Goal: Book appointment/travel/reservation

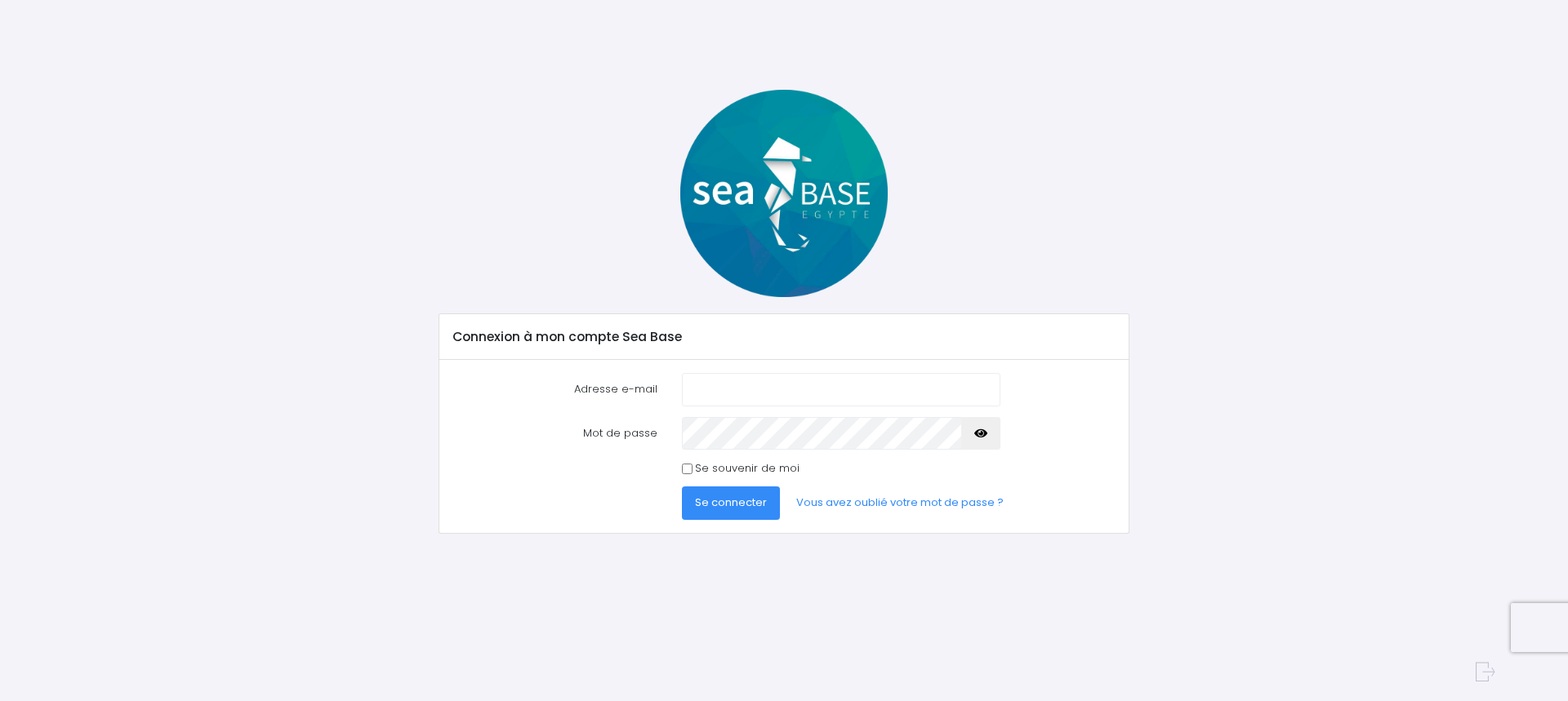
type input "gaelle.bougerol@gmail.com"
click at [737, 507] on span "Se connecter" at bounding box center [731, 502] width 72 height 15
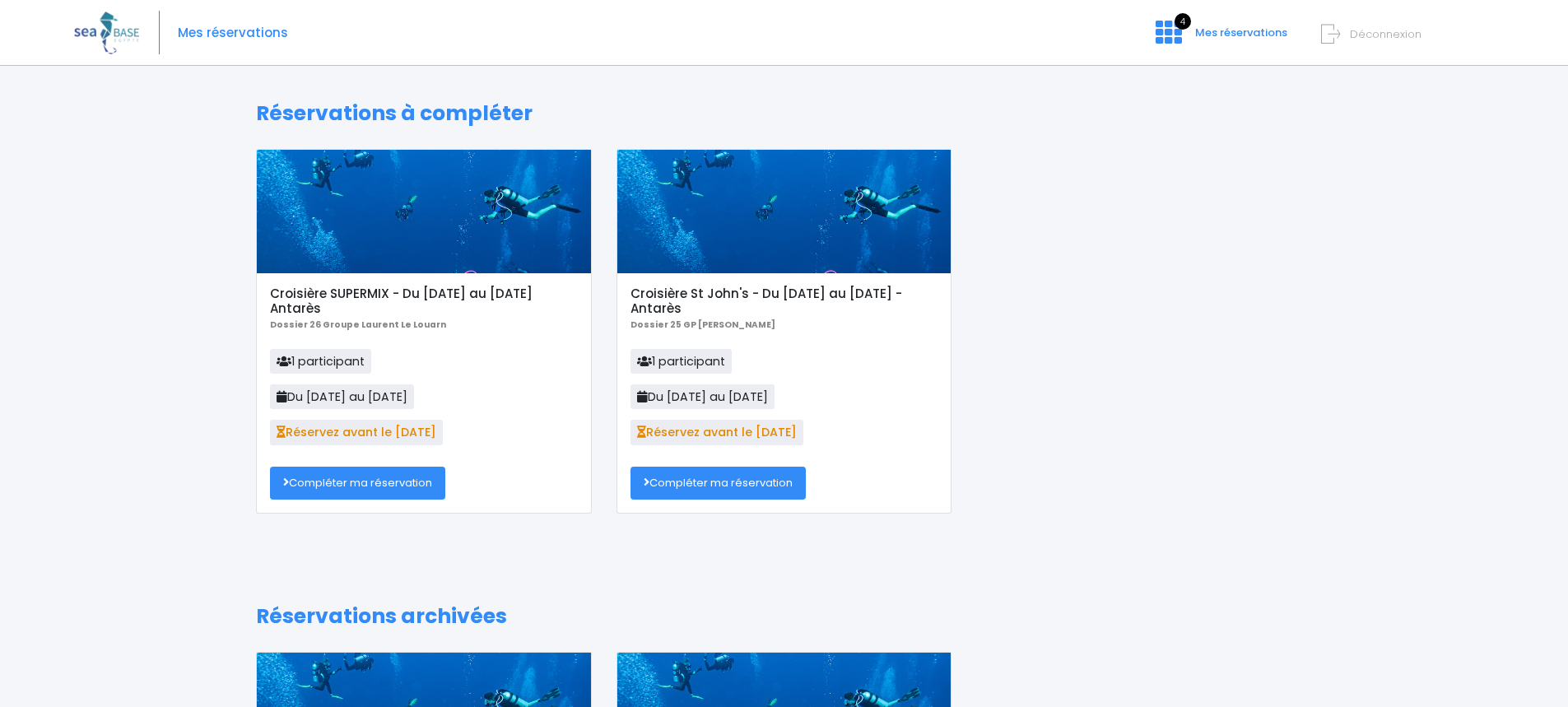
click at [736, 475] on link "Compléter ma réservation" at bounding box center [718, 483] width 175 height 33
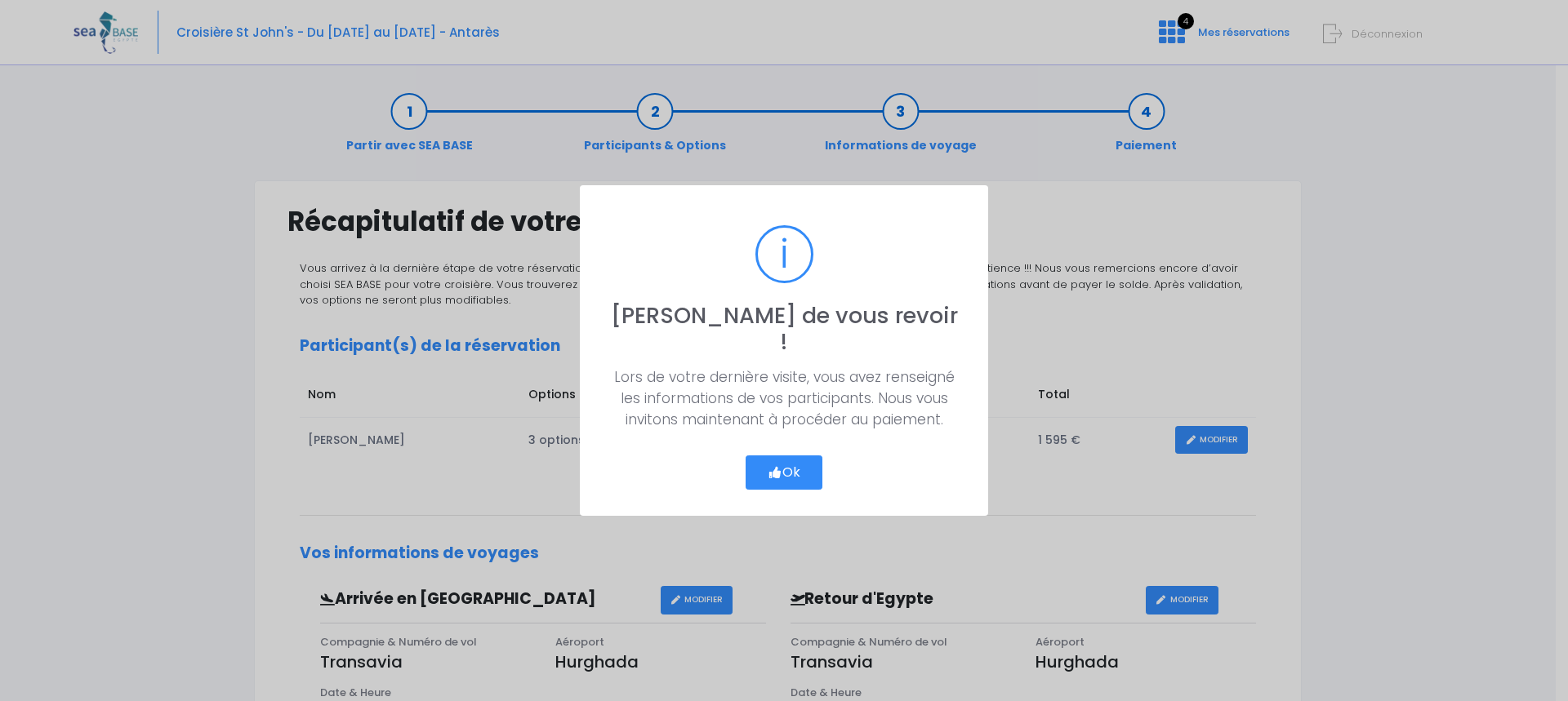
click at [793, 460] on button "Ok" at bounding box center [784, 472] width 77 height 34
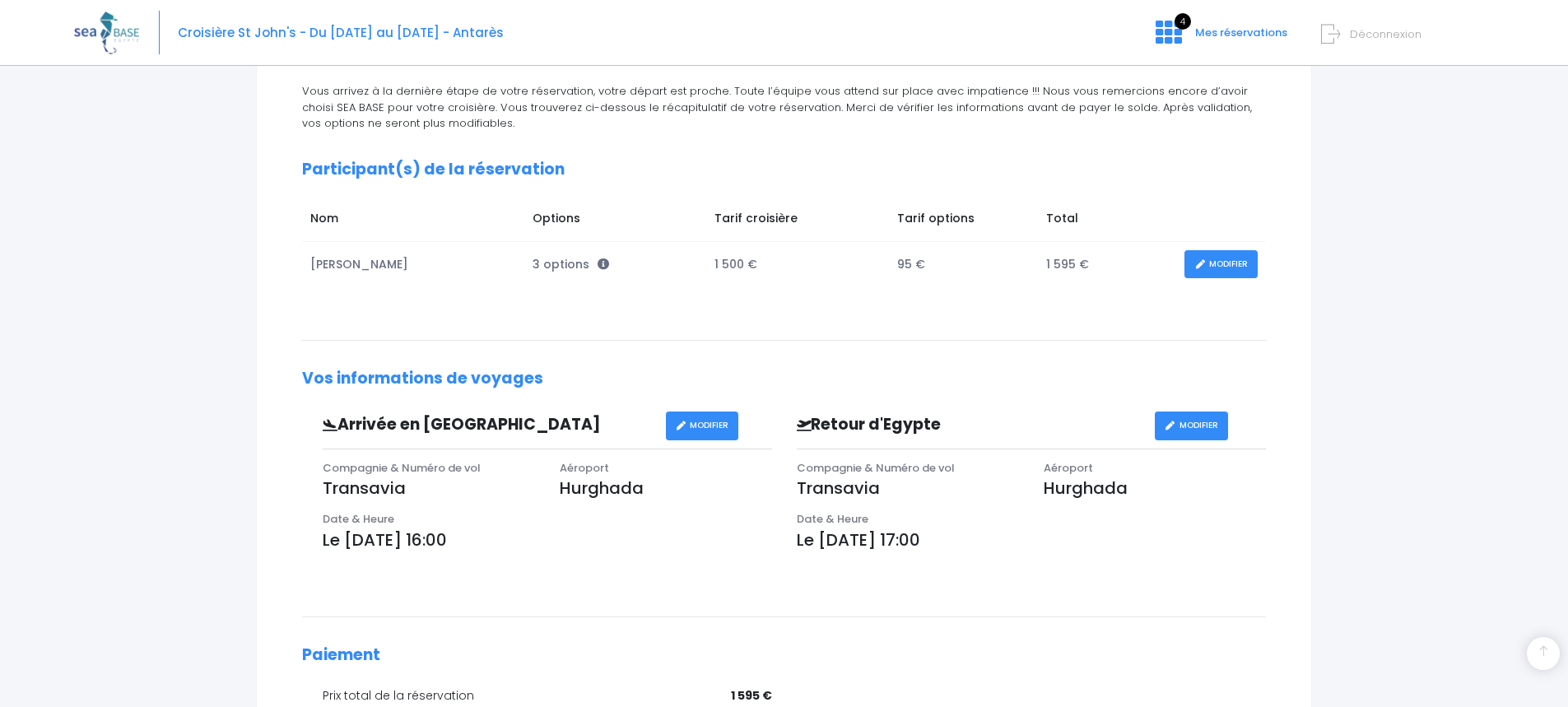
scroll to position [451, 0]
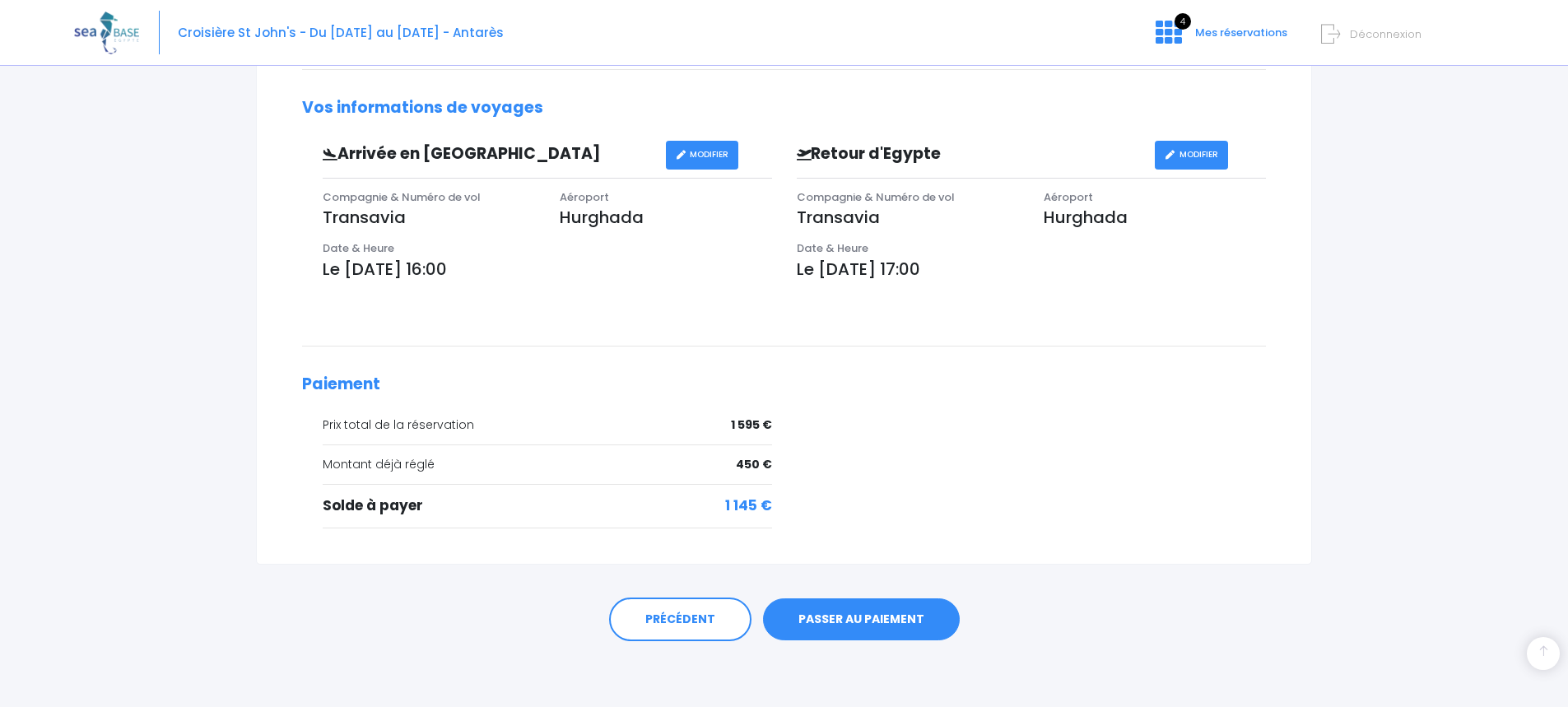
click at [856, 614] on link "PASSER AU PAIEMENT" at bounding box center [862, 620] width 197 height 43
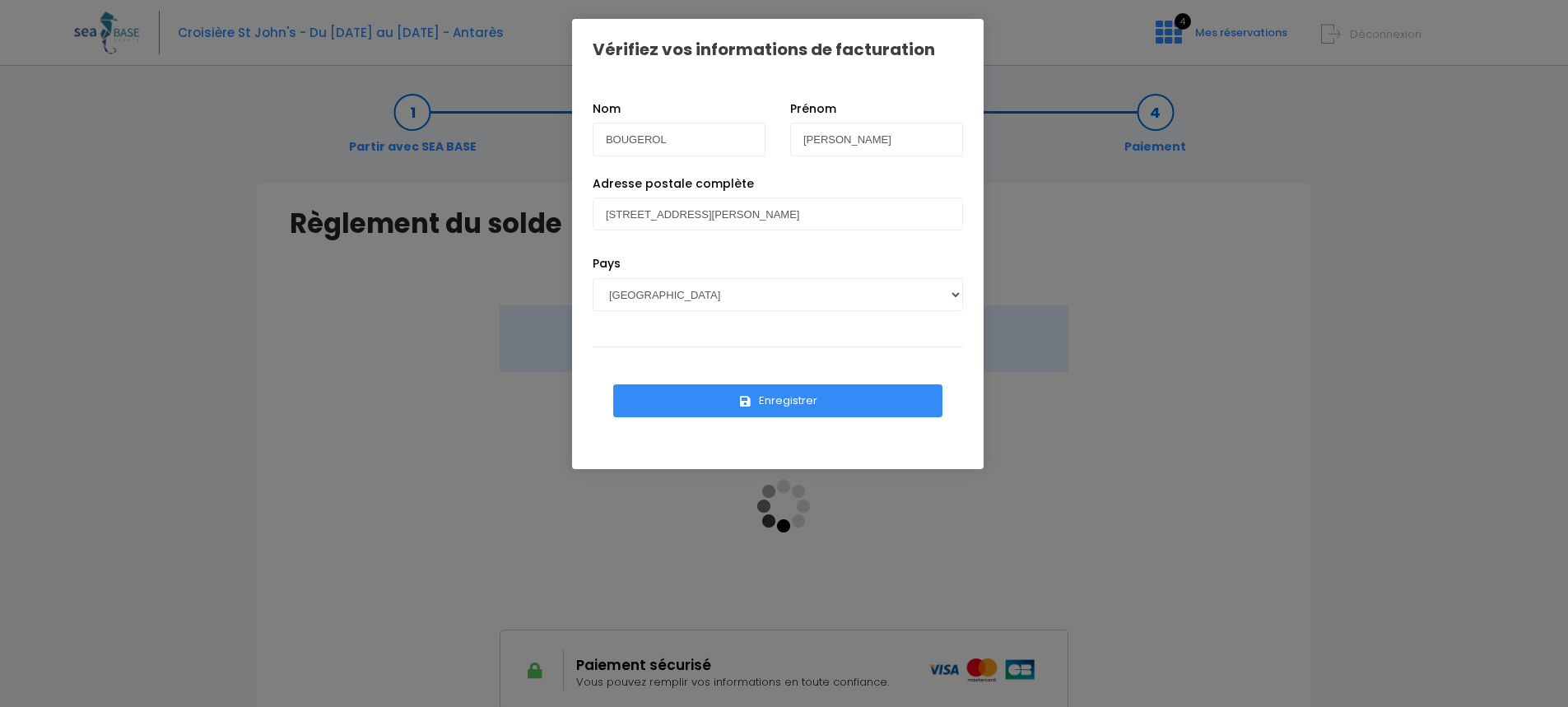
click at [815, 398] on button "Enregistrer" at bounding box center [778, 401] width 329 height 33
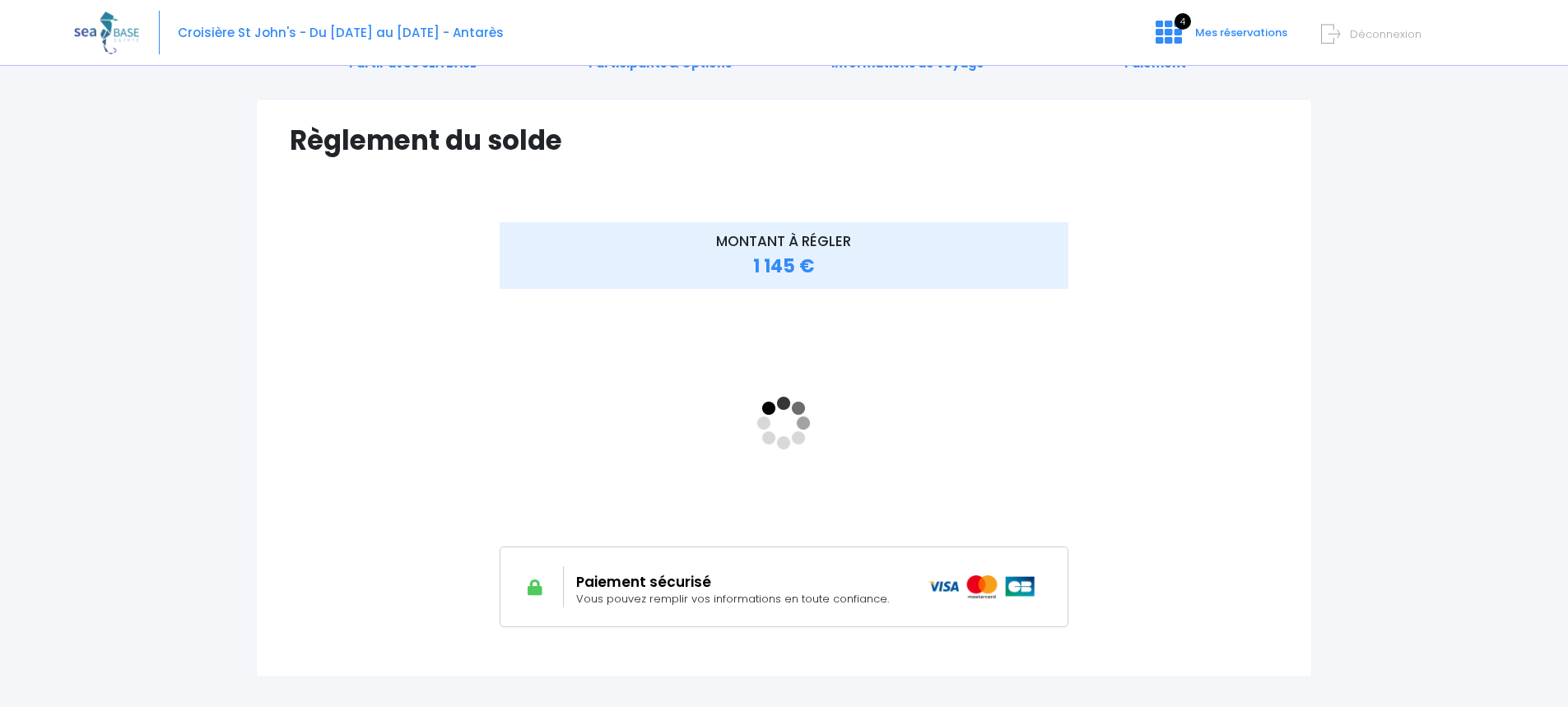
scroll to position [196, 0]
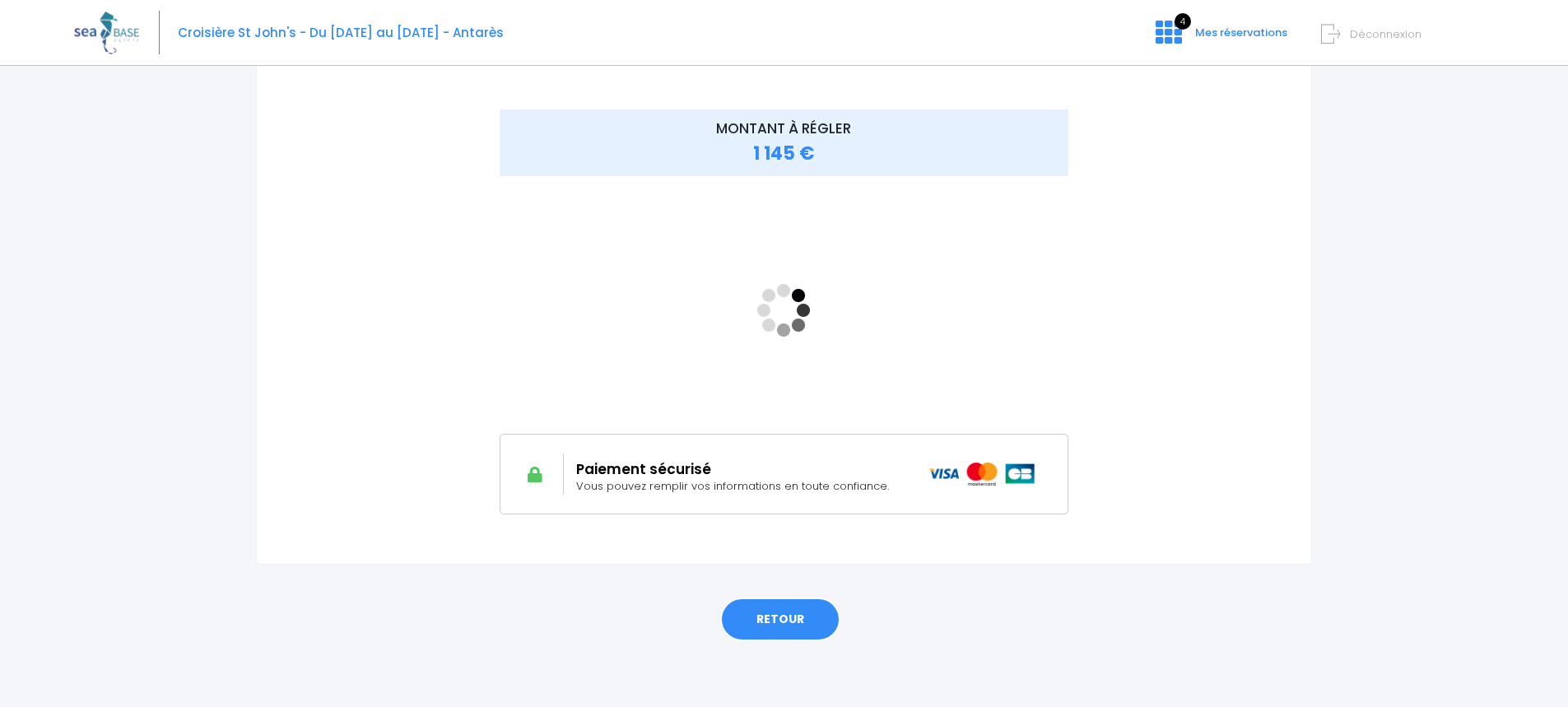
click at [777, 609] on link "RETOUR" at bounding box center [781, 620] width 121 height 44
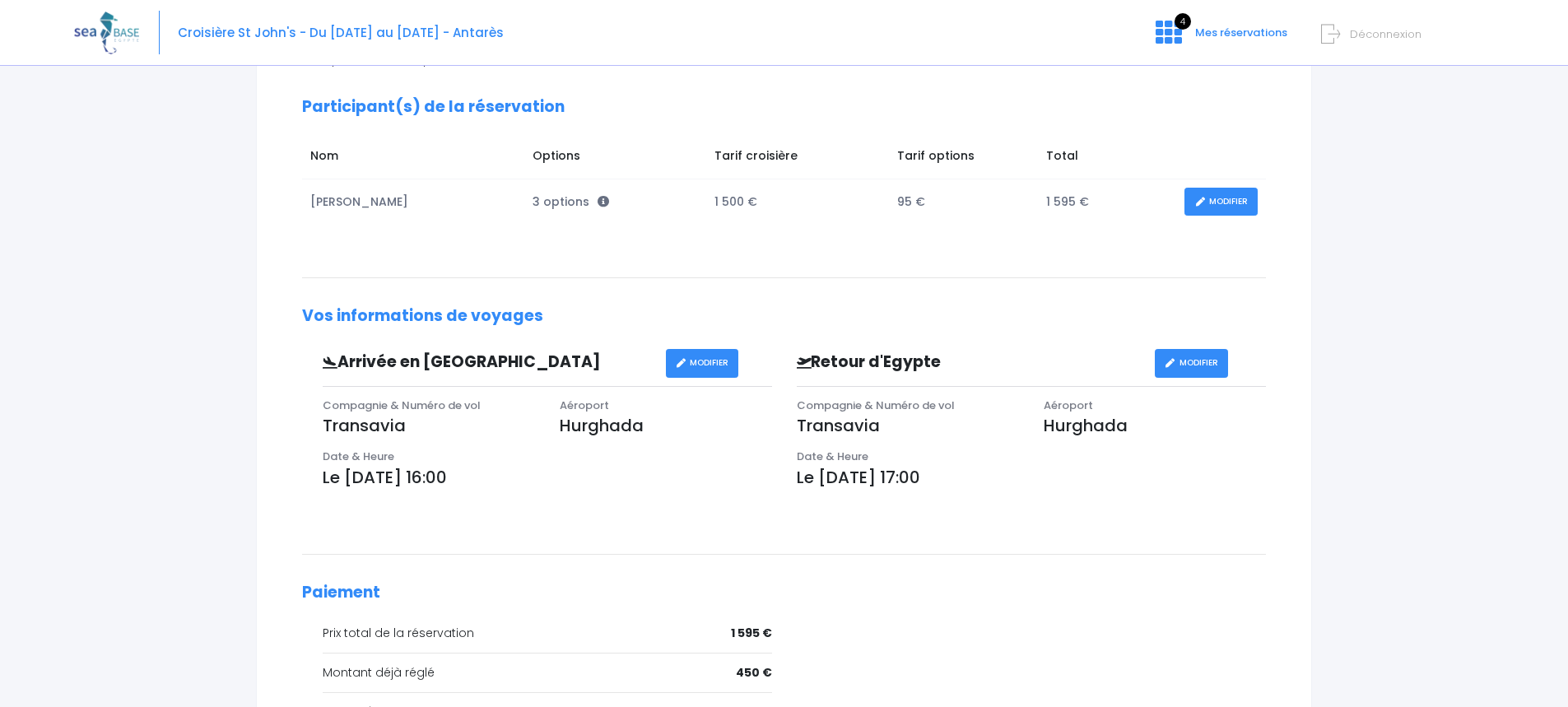
scroll to position [204, 0]
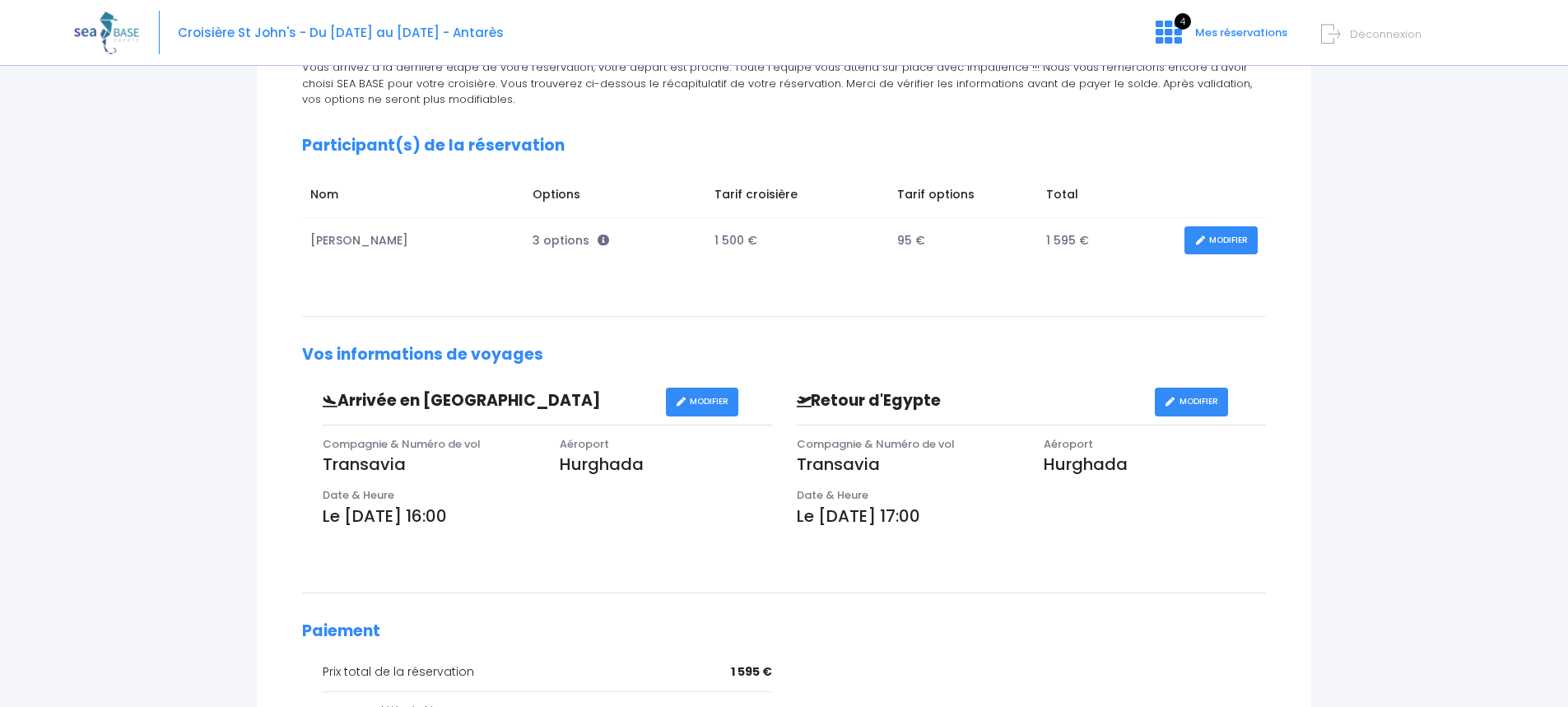
click at [1225, 238] on link "MODIFIER" at bounding box center [1221, 241] width 74 height 29
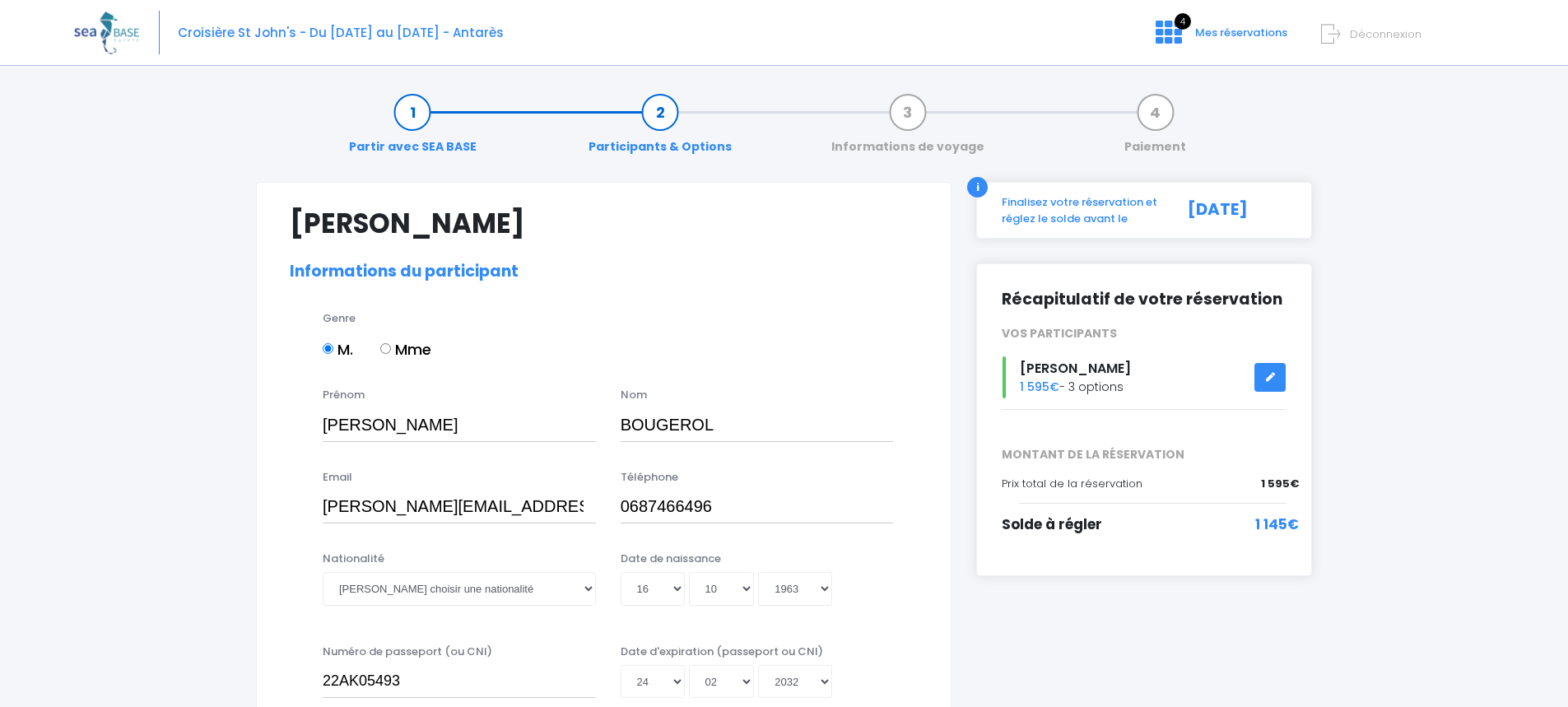
select select "N3"
click at [1271, 371] on link at bounding box center [1270, 377] width 32 height 29
select select "N3"
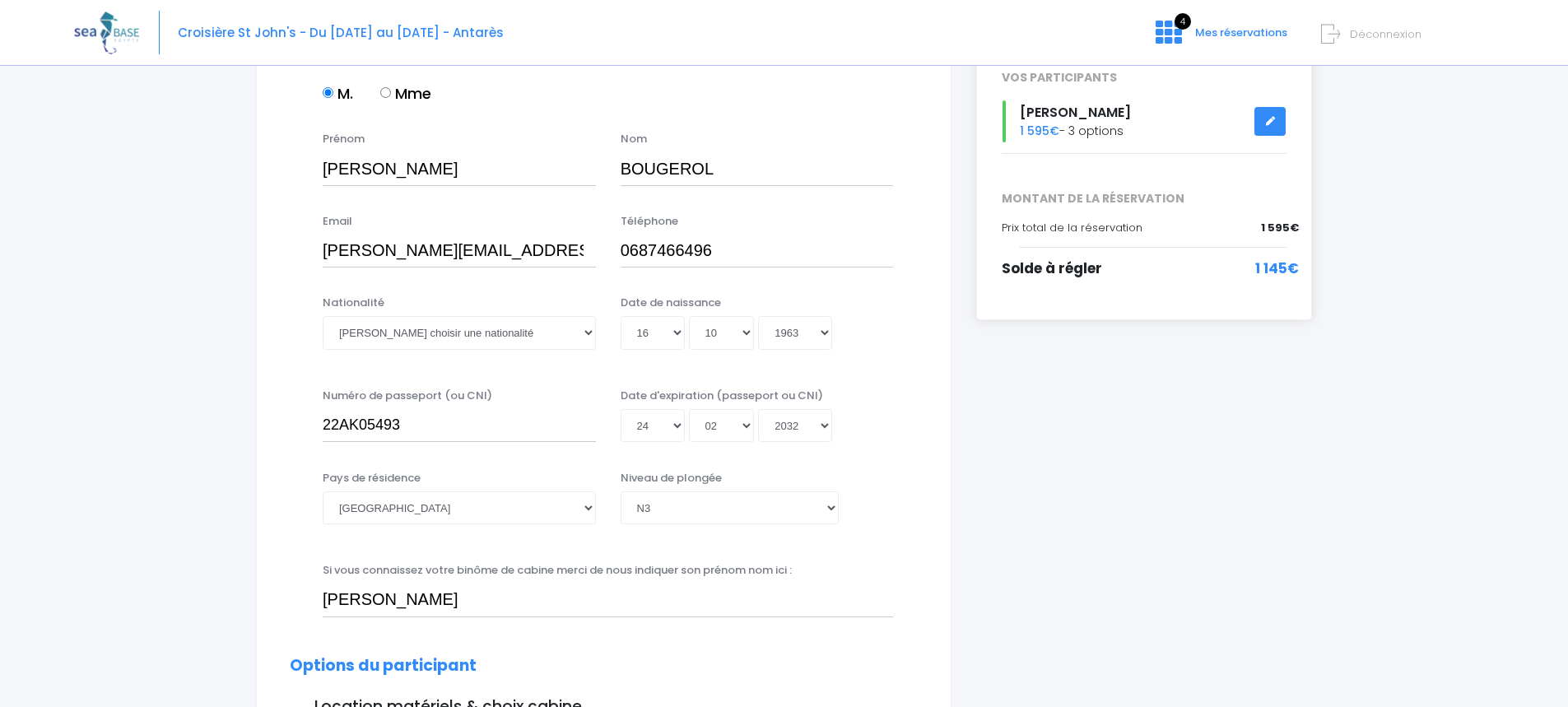
scroll to position [165, 0]
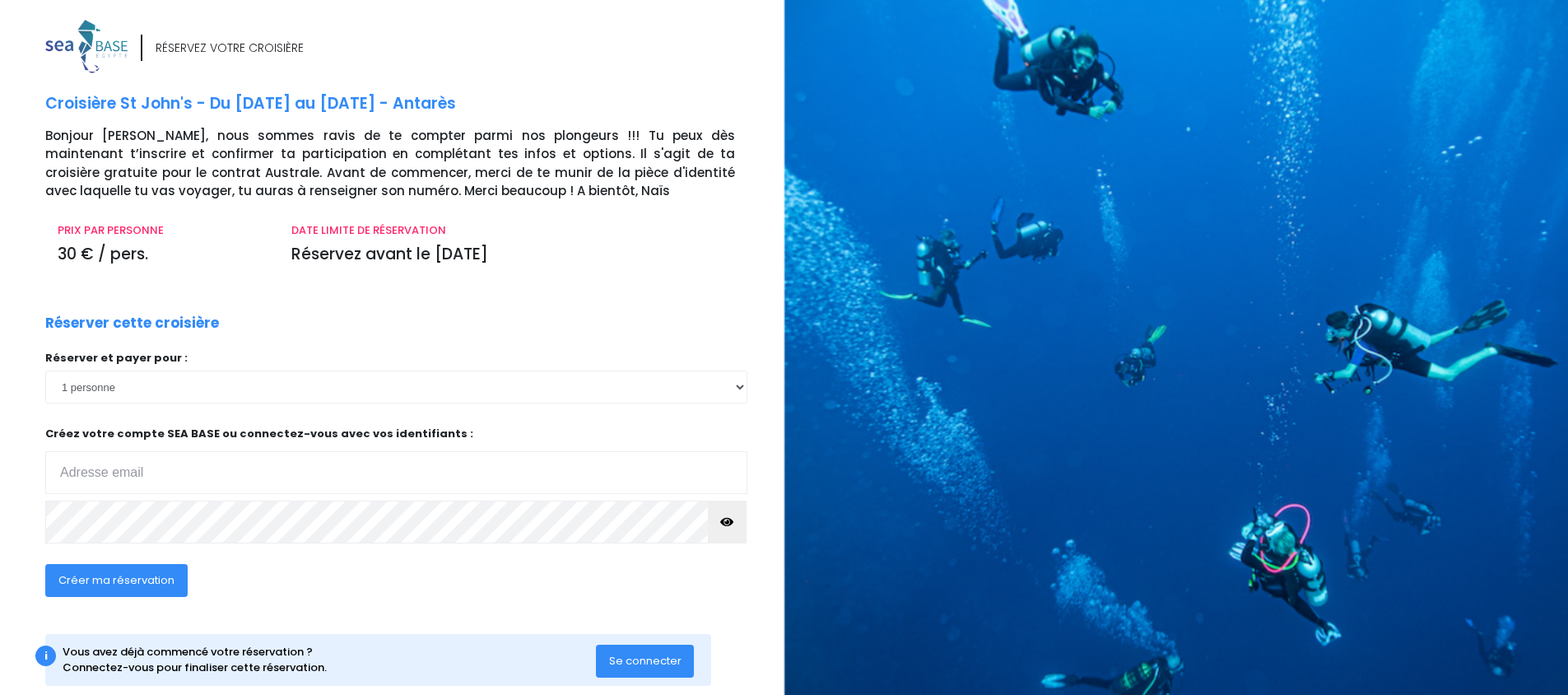
scroll to position [33, 0]
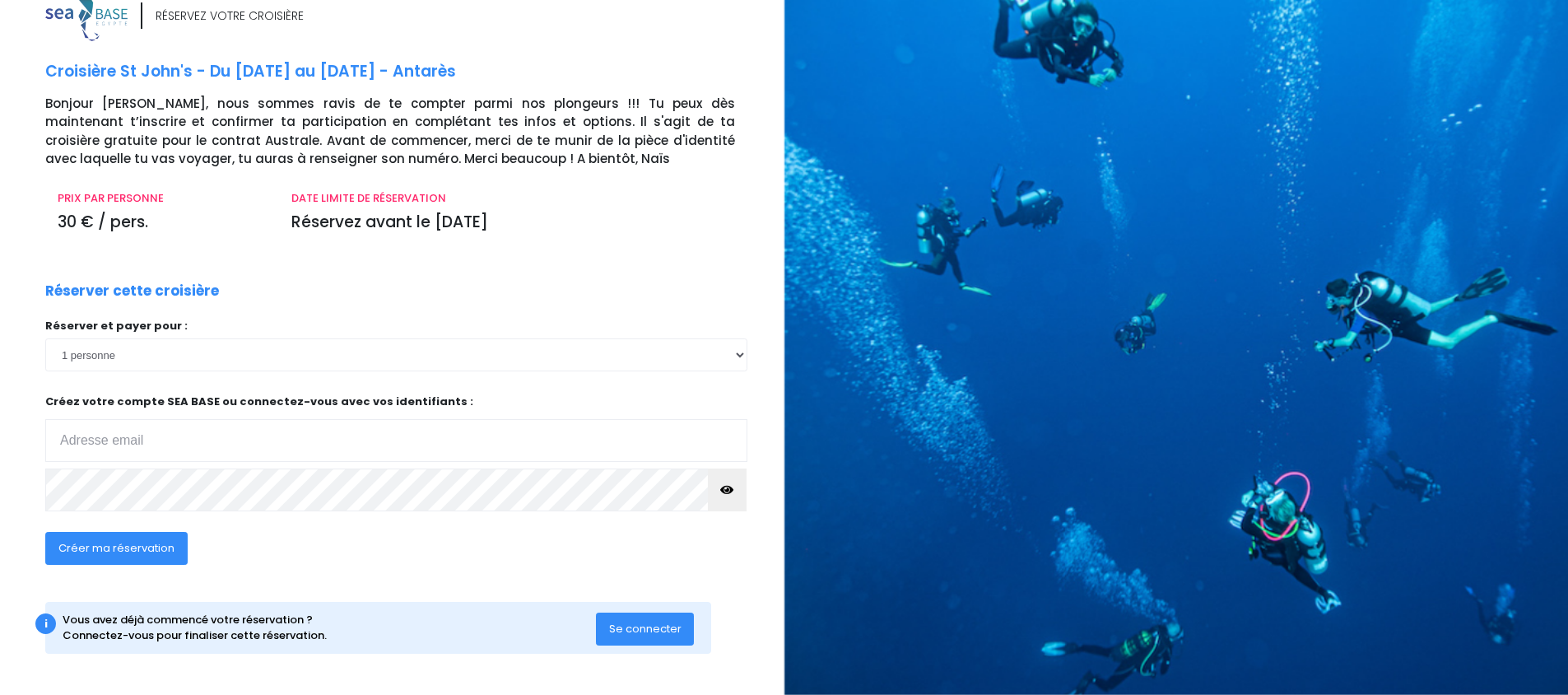
type input "gaelle.bougerol@gmail.com"
click at [123, 548] on span "Créer ma réservation" at bounding box center [116, 548] width 116 height 15
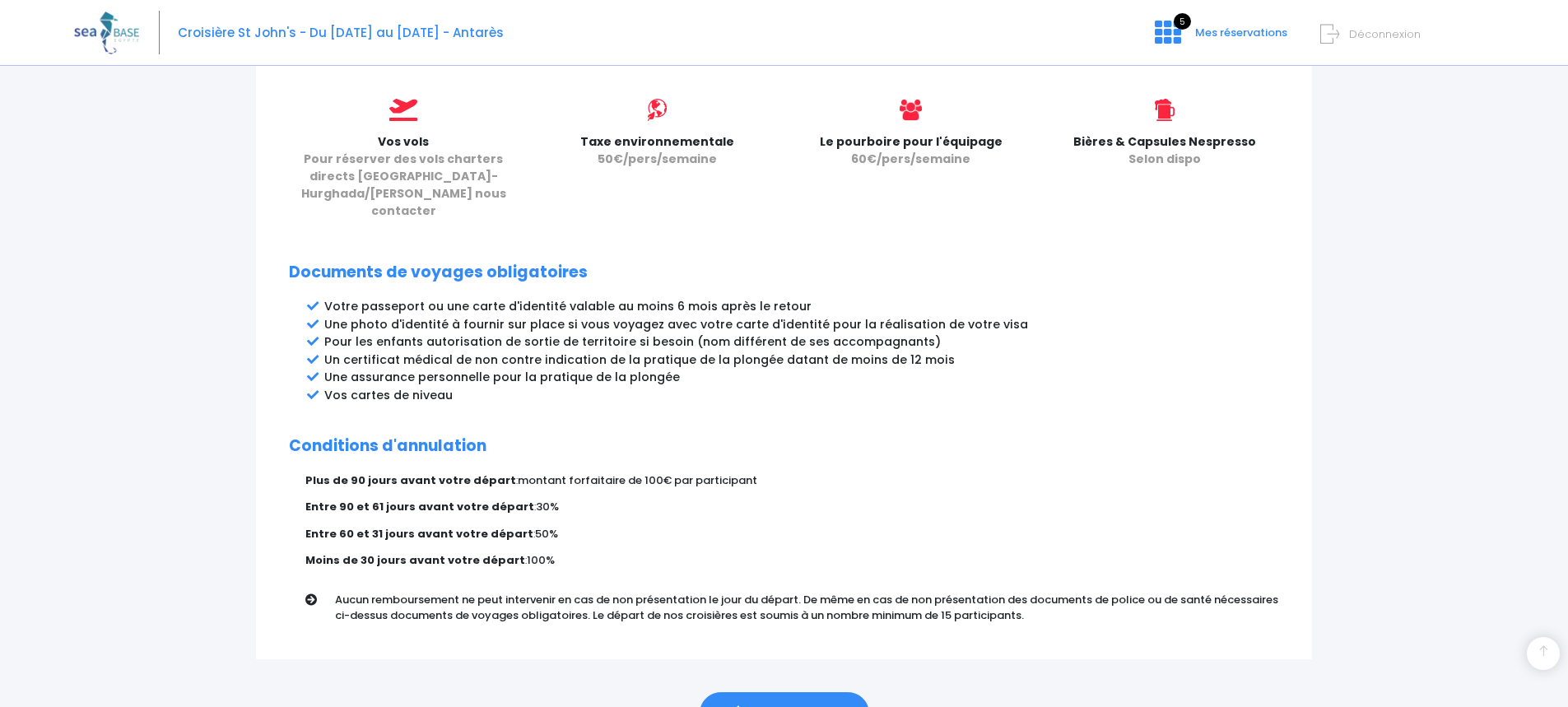
scroll to position [782, 0]
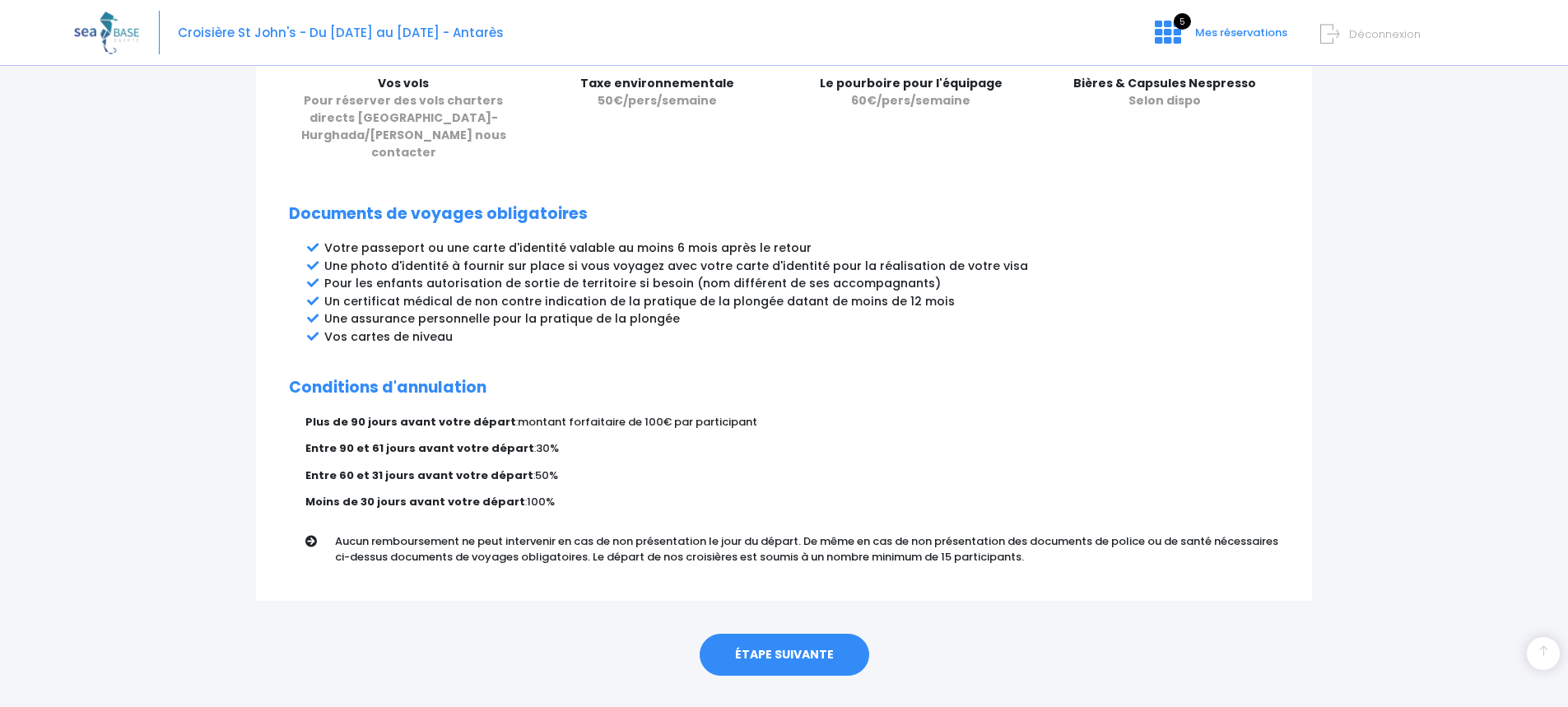
click at [794, 634] on link "ÉTAPE SUIVANTE" at bounding box center [784, 655] width 169 height 43
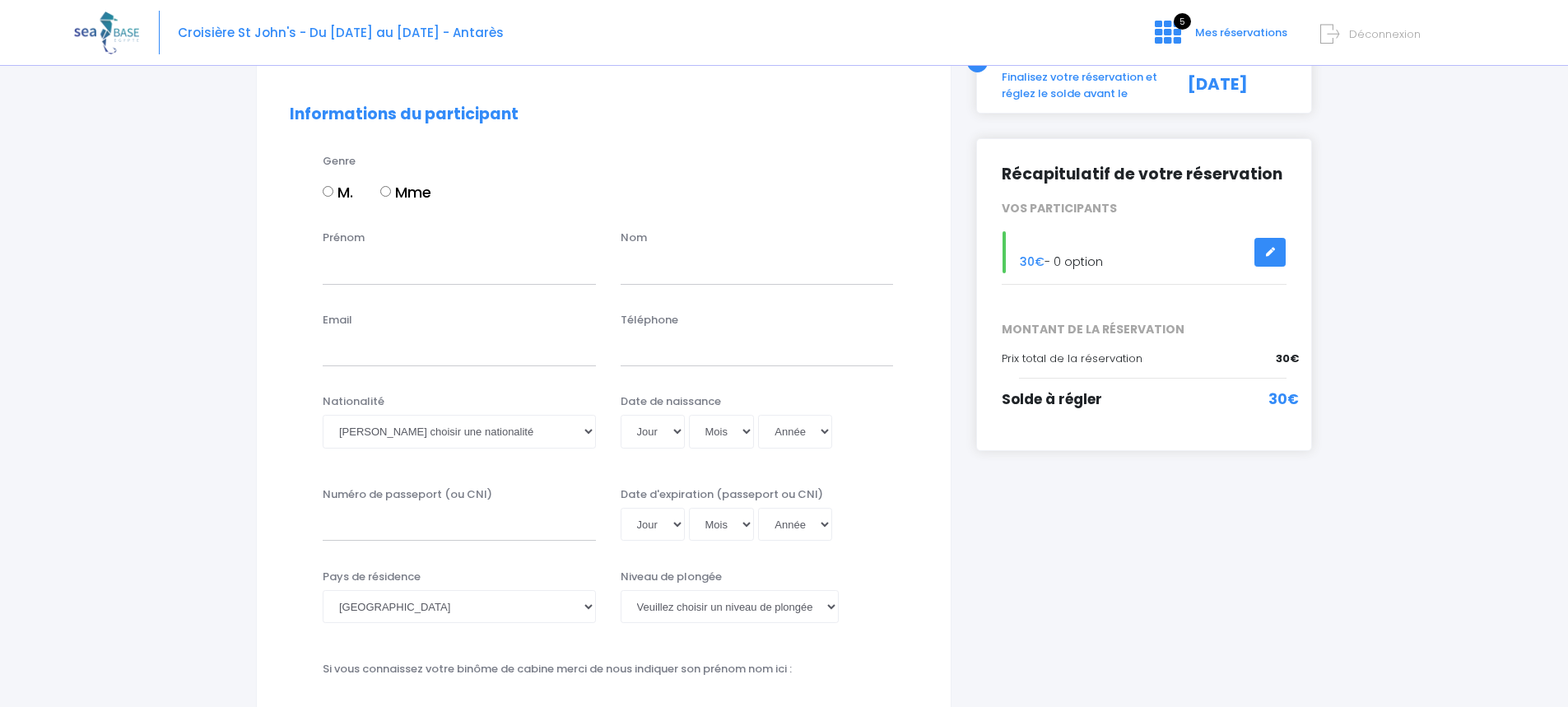
scroll to position [165, 0]
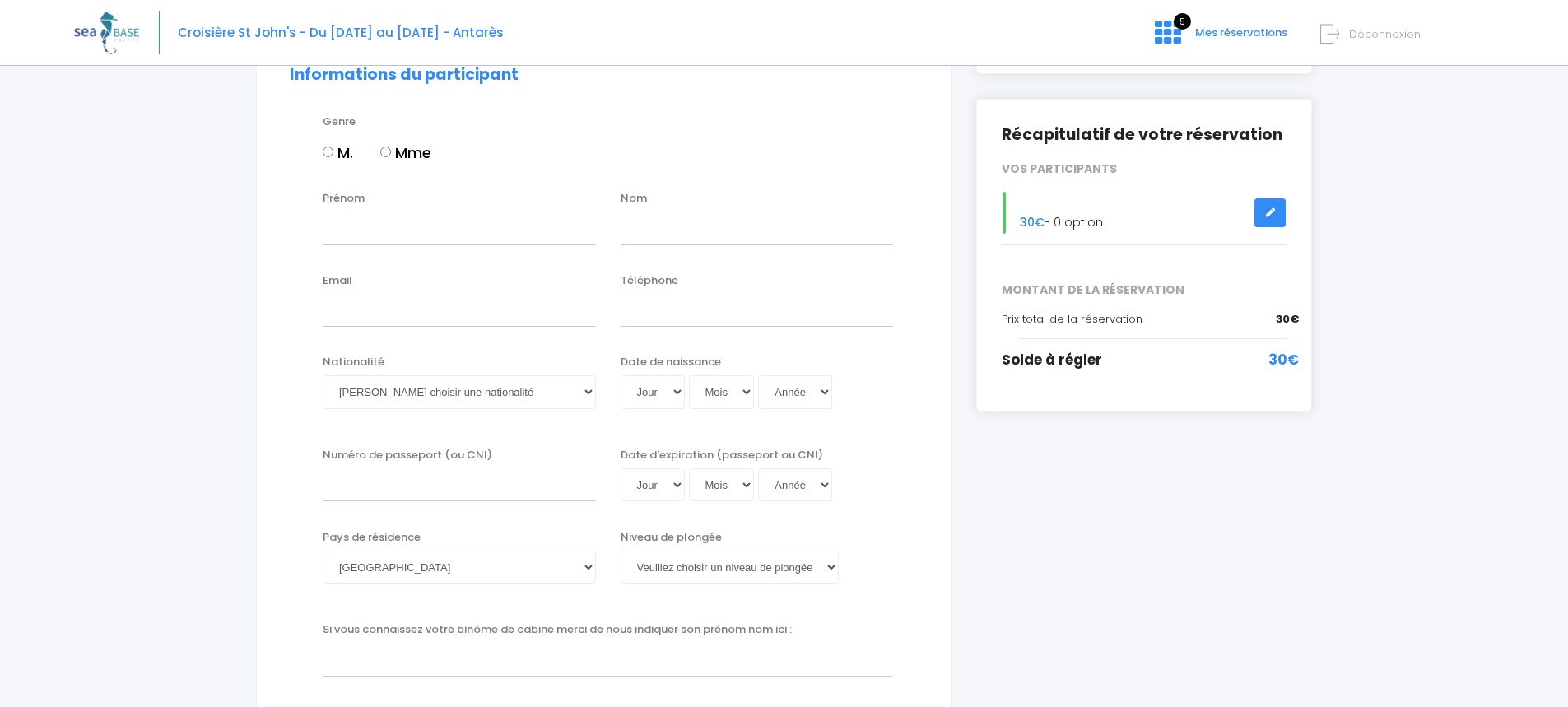
click at [386, 144] on label "Mme" at bounding box center [406, 152] width 51 height 22
click at [386, 146] on input "Mme" at bounding box center [386, 151] width 11 height 11
radio input "true"
click at [369, 238] on input "Prénom" at bounding box center [459, 228] width 274 height 33
type input "Gaëlle"
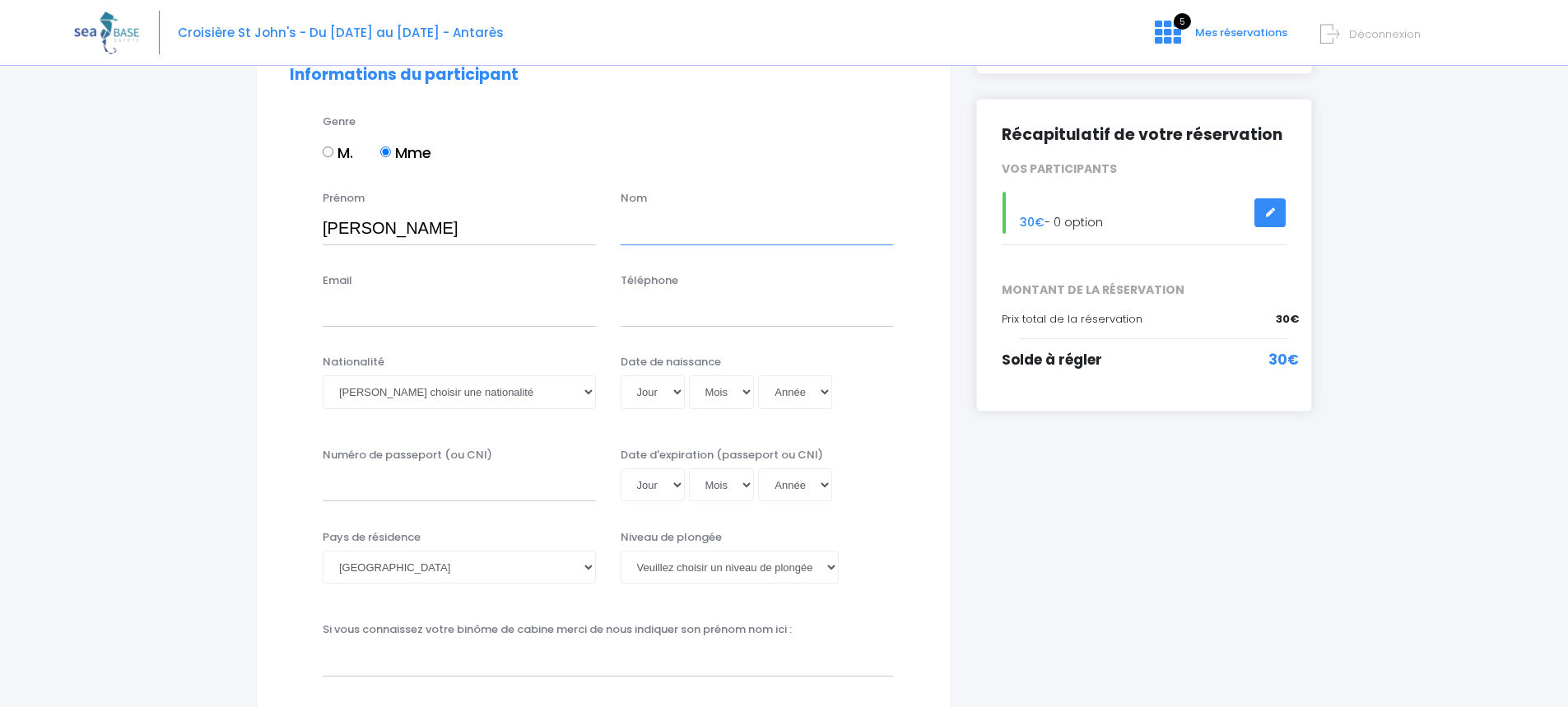
type input "BOUGEROL"
type input "gaelle.bougerol@gmail.com"
type input "0687466496"
click at [593, 387] on select "Veuillez choisir une nationalité Afghane Albanaise Algerienne Allemande America…" at bounding box center [459, 391] width 274 height 33
select select "Française"
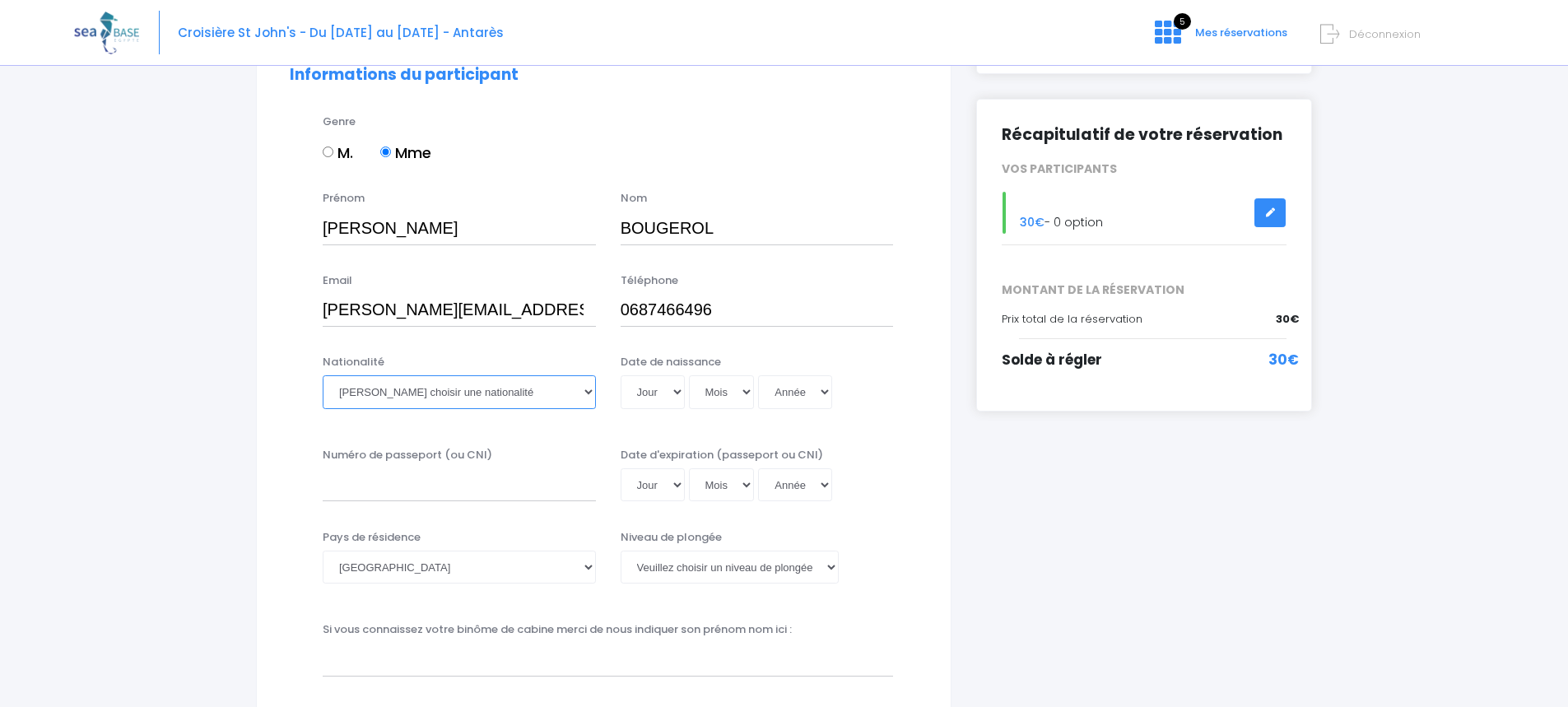
click at [322, 375] on select "Veuillez choisir une nationalité Afghane Albanaise Algerienne Allemande America…" at bounding box center [459, 391] width 274 height 33
click at [673, 393] on select "Jour 01 02 03 04 05 06 07 08 09 10 11 12 13 14 15 16 17 18 19 20 21 22 23 24 25…" at bounding box center [652, 391] width 64 height 33
select select "08"
click at [621, 375] on select "Jour 01 02 03 04 05 06 07 08 09 10 11 12 13 14 15 16 17 18 19 20 21 22 23 24 25…" at bounding box center [652, 391] width 64 height 33
click at [738, 387] on select "Mois 01 02 03 04 05 06 07 08 09 10 11 12" at bounding box center [721, 391] width 66 height 33
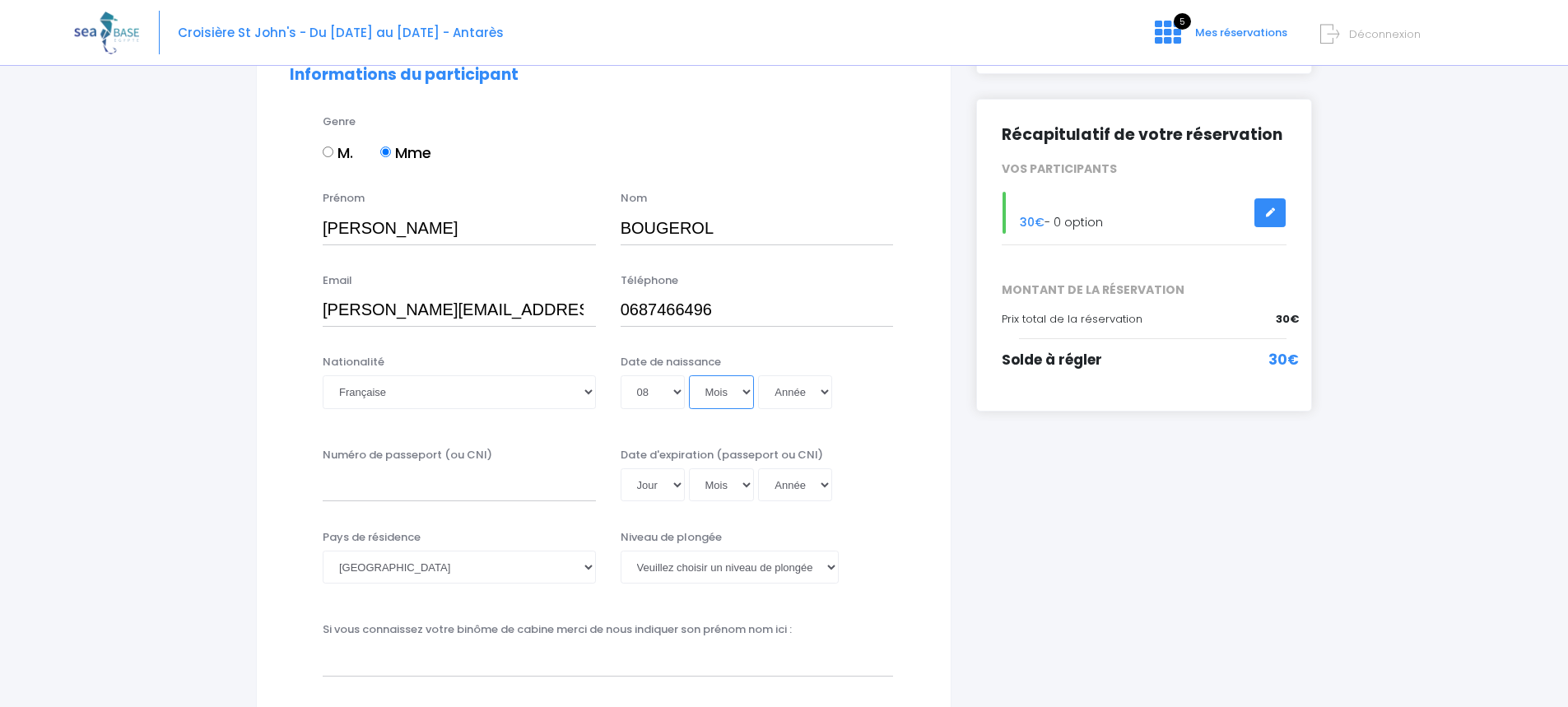
select select "05"
click at [689, 375] on select "Mois 01 02 03 04 05 06 07 08 09 10 11 12" at bounding box center [721, 391] width 66 height 33
click at [826, 392] on select "Année 2045 2044 2043 2042 2041 2040 2039 2038 2037 2036 2035 2034 2033 2032 203…" at bounding box center [795, 391] width 74 height 33
select select "1969"
click at [759, 375] on select "Année 2045 2044 2043 2042 2041 2040 2039 2038 2037 2036 2035 2034 2033 2032 203…" at bounding box center [795, 391] width 74 height 33
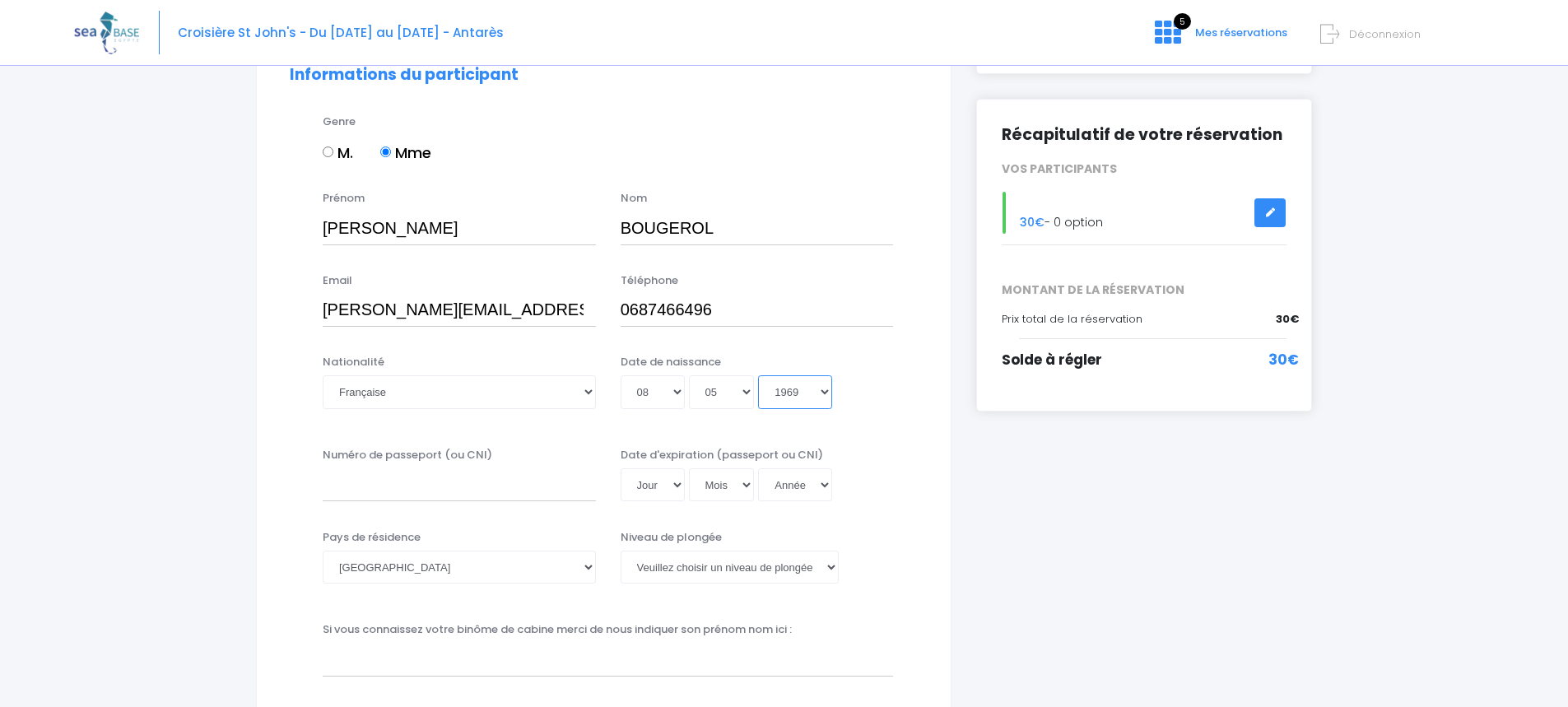
type input "1969-05-08"
click at [409, 487] on input "Numéro de passeport (ou CNI)" at bounding box center [459, 485] width 274 height 33
type input "19DH74600"
click at [682, 482] on select "Jour 01 02 03 04 05 06 07 08 09 10 11 12 13 14 15 16 17 18 19 20 21 22 23 24 25…" at bounding box center [652, 485] width 64 height 33
select select "27"
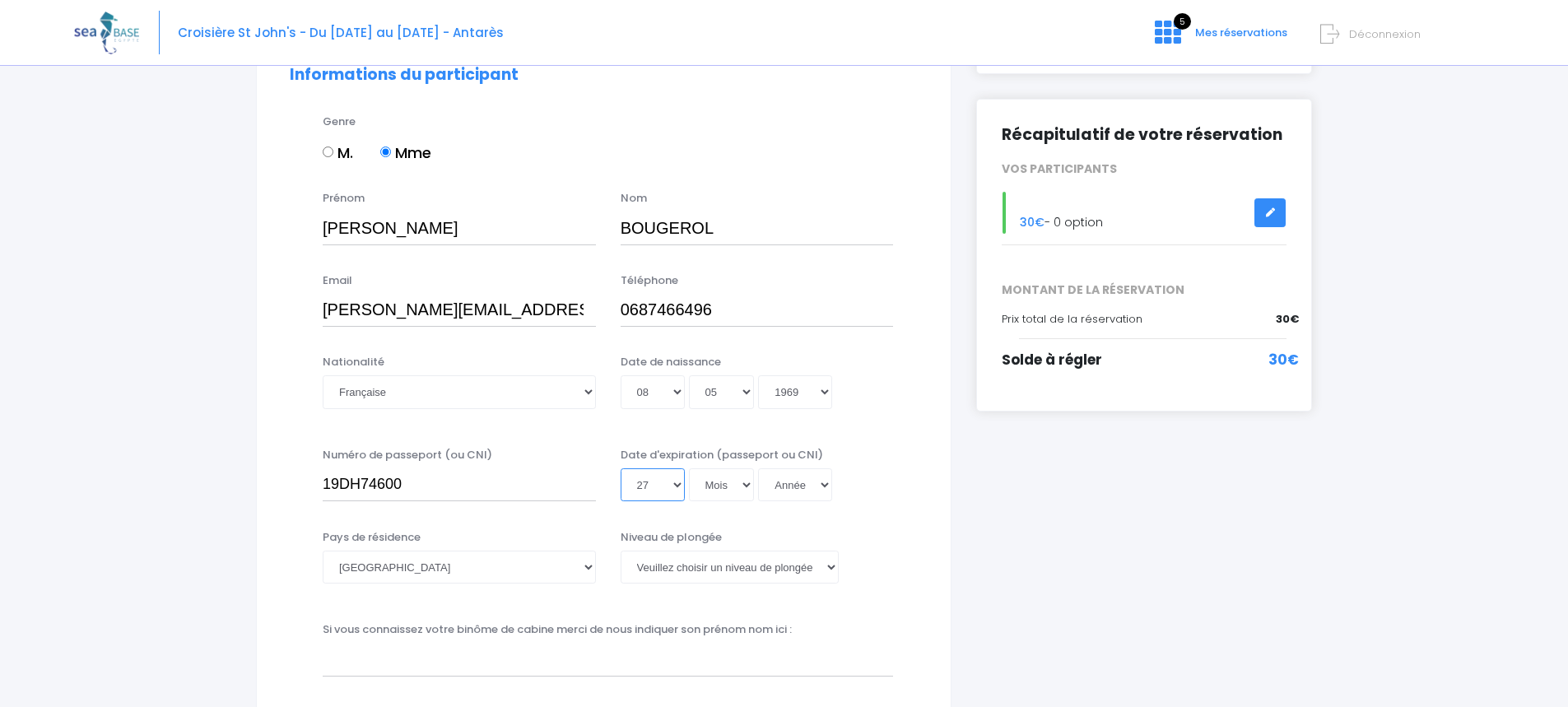
click at [621, 469] on select "Jour 01 02 03 04 05 06 07 08 09 10 11 12 13 14 15 16 17 18 19 20 21 22 23 24 25…" at bounding box center [652, 485] width 64 height 33
click at [751, 486] on select "Mois 01 02 03 04 05 06 07 08 09 10 11 12" at bounding box center [721, 485] width 66 height 33
select select "06"
click at [689, 469] on select "Mois 01 02 03 04 05 06 07 08 09 10 11 12" at bounding box center [721, 485] width 66 height 33
click at [824, 481] on select "Année 2045 2044 2043 2042 2041 2040 2039 2038 2037 2036 2035 2034 2033 2032 203…" at bounding box center [795, 485] width 74 height 33
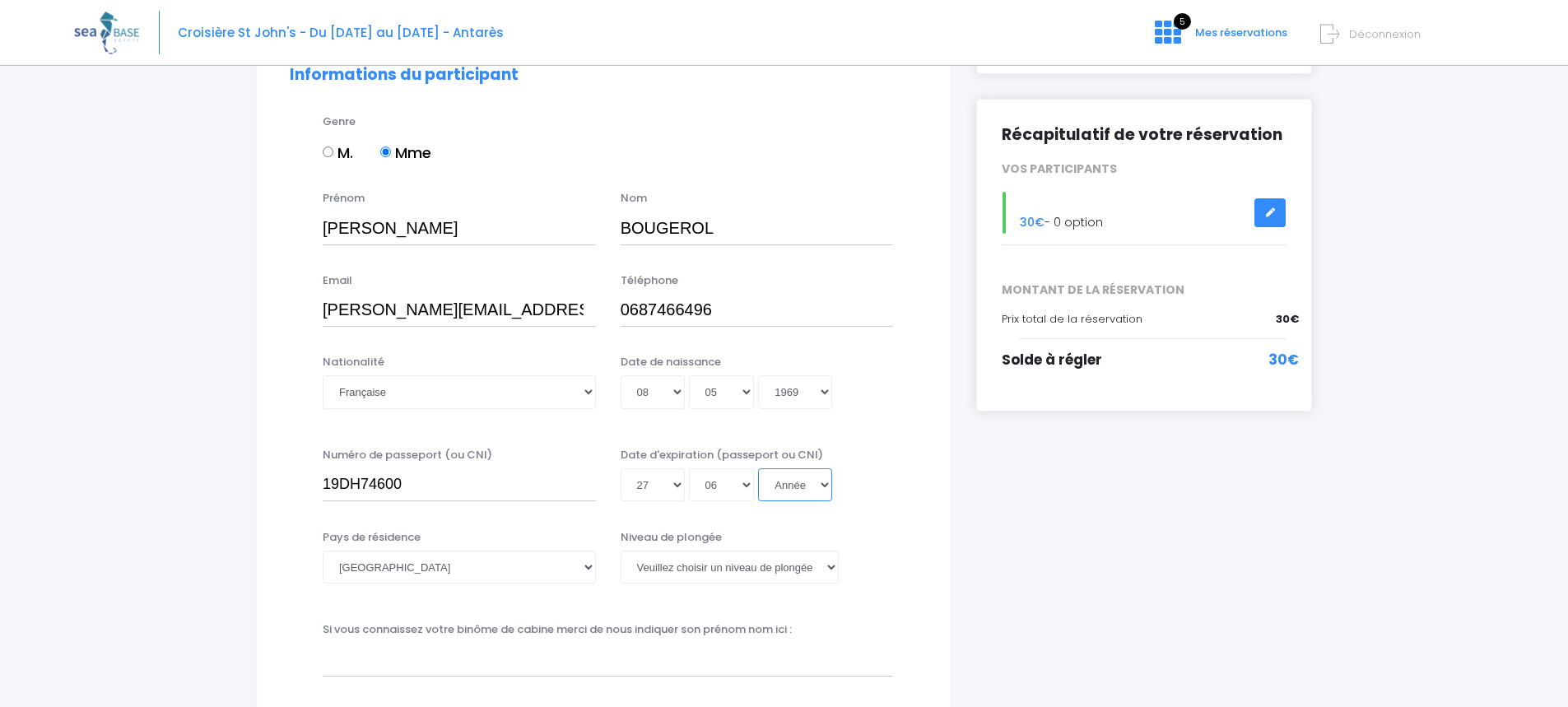
select select "2029"
click at [759, 469] on select "Année 2045 2044 2043 2042 2041 2040 2039 2038 2037 2036 2035 2034 2033 2032 203…" at bounding box center [795, 485] width 74 height 33
type input "2029-06-27"
click at [829, 563] on select "Veuillez choisir un niveau de plongée Non plongeur Junior OW diver Adventure OW…" at bounding box center [730, 567] width 218 height 33
select select "N3"
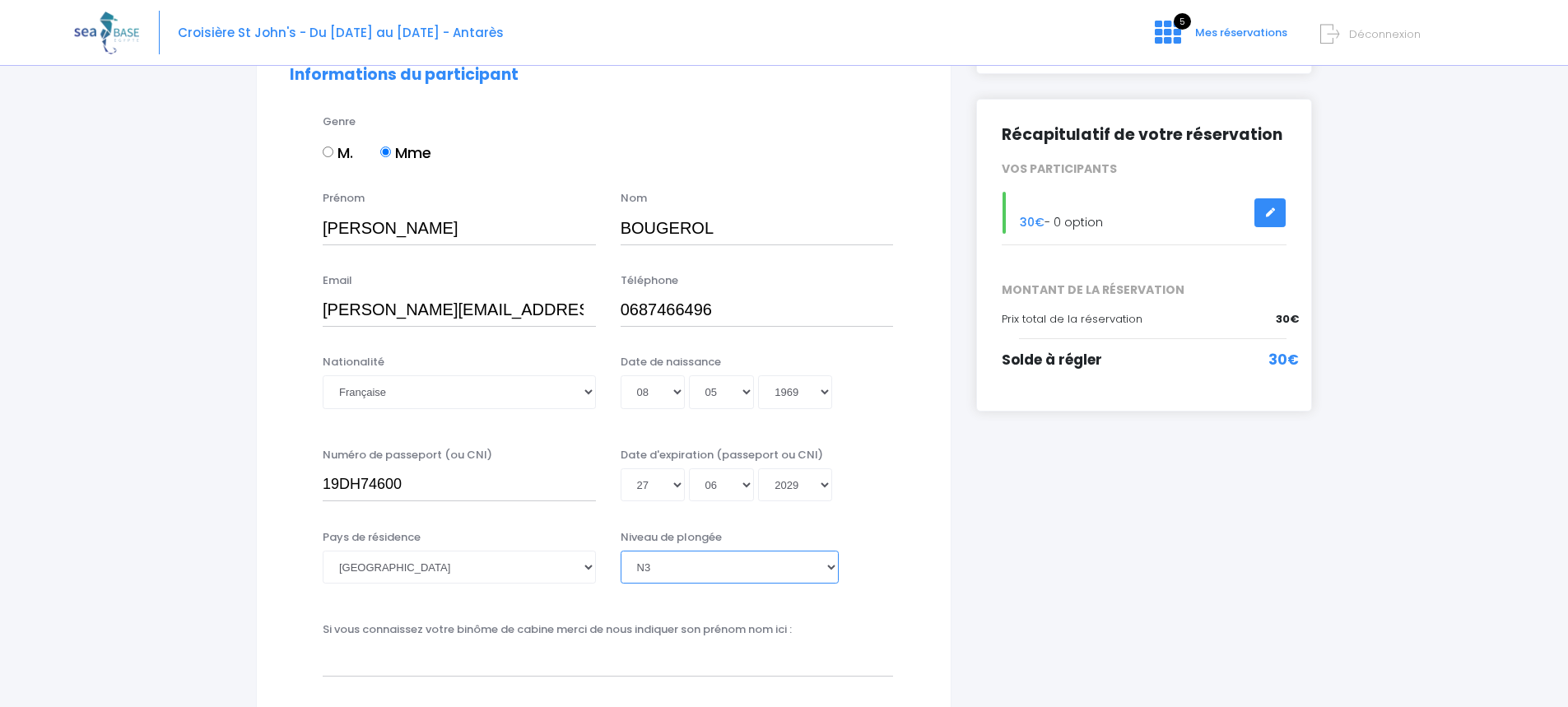
click at [621, 551] on select "Veuillez choisir un niveau de plongée Non plongeur Junior OW diver Adventure OW…" at bounding box center [730, 567] width 218 height 33
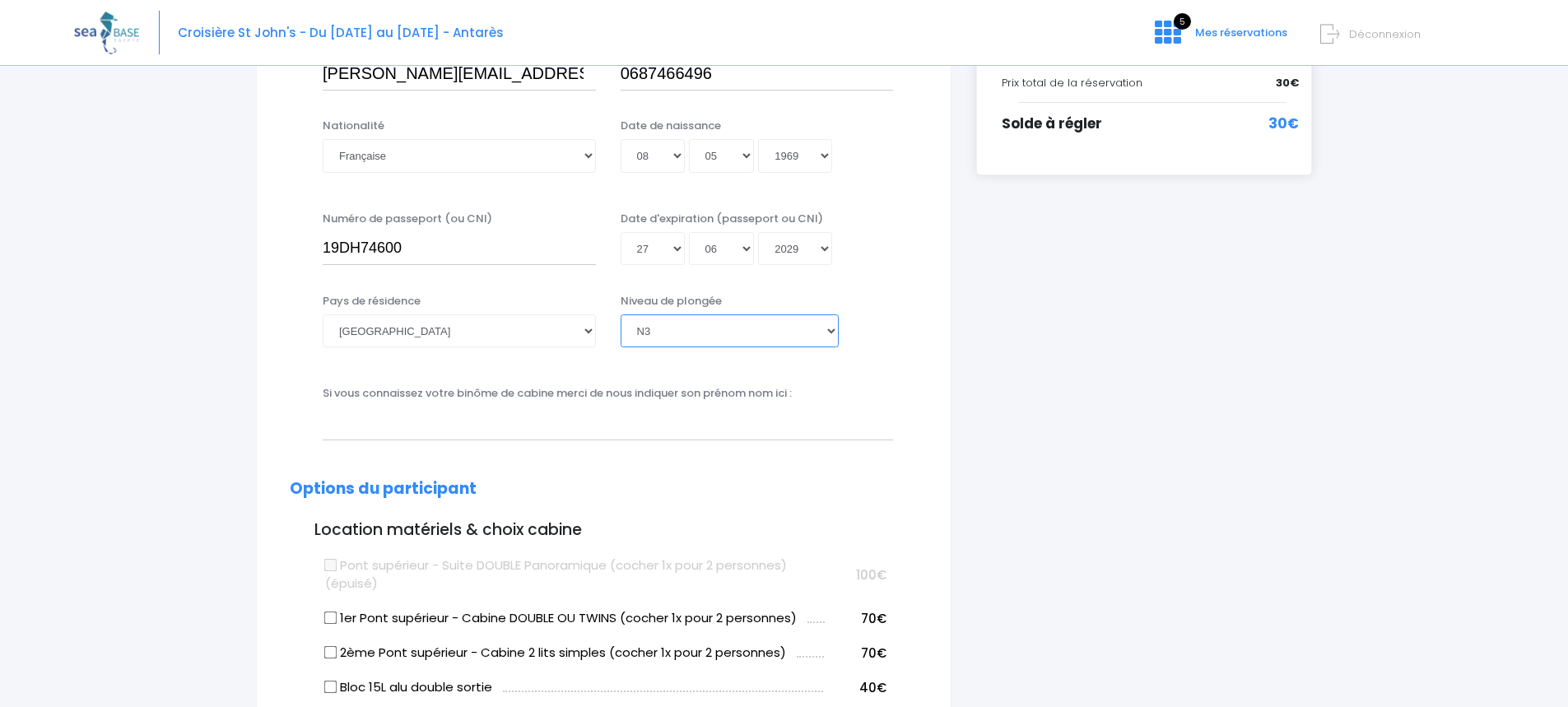
scroll to position [411, 0]
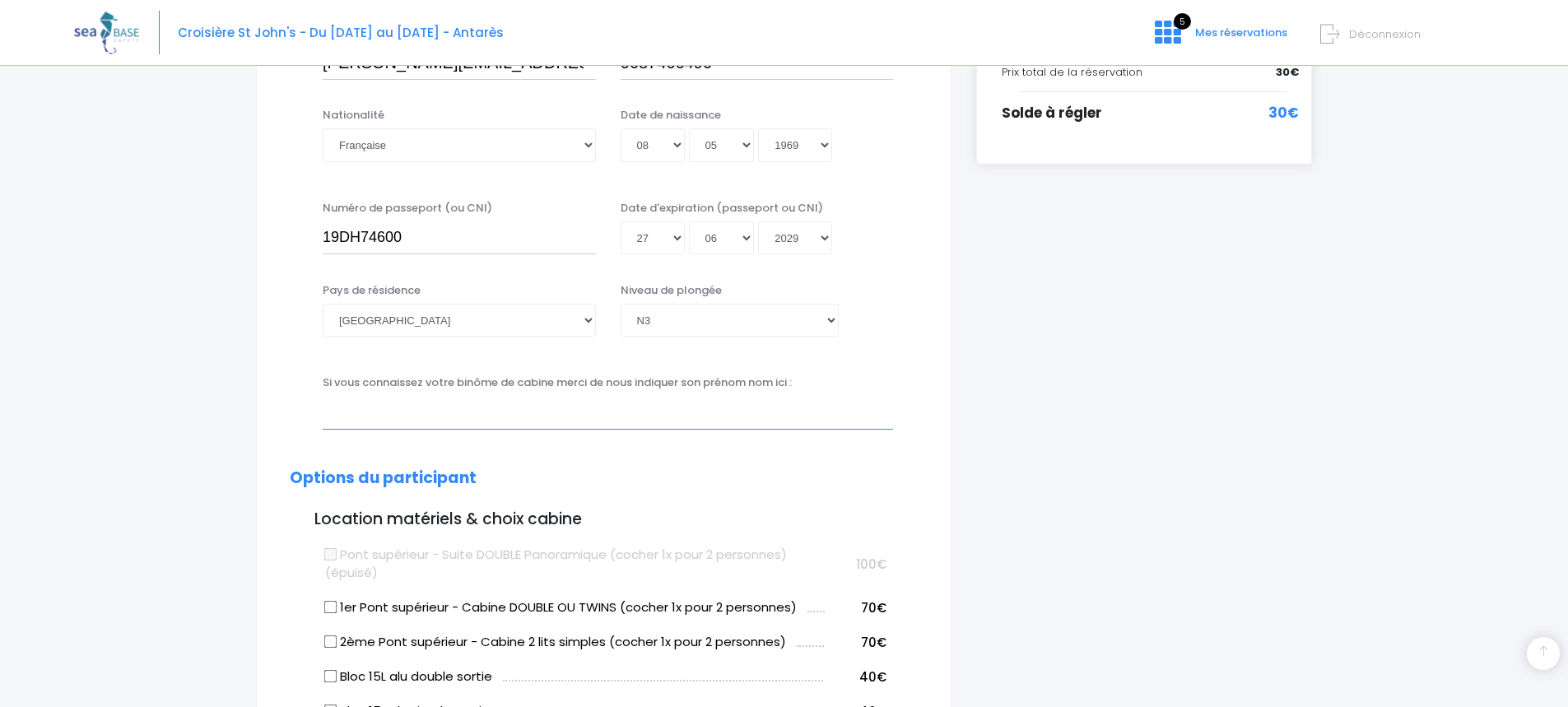
click at [433, 422] on input "text" at bounding box center [607, 412] width 570 height 33
click at [328, 407] on input "bRUNO bOUGEROL" at bounding box center [607, 412] width 570 height 33
click at [392, 407] on input "RRUNO bOUGEROL" at bounding box center [607, 412] width 570 height 33
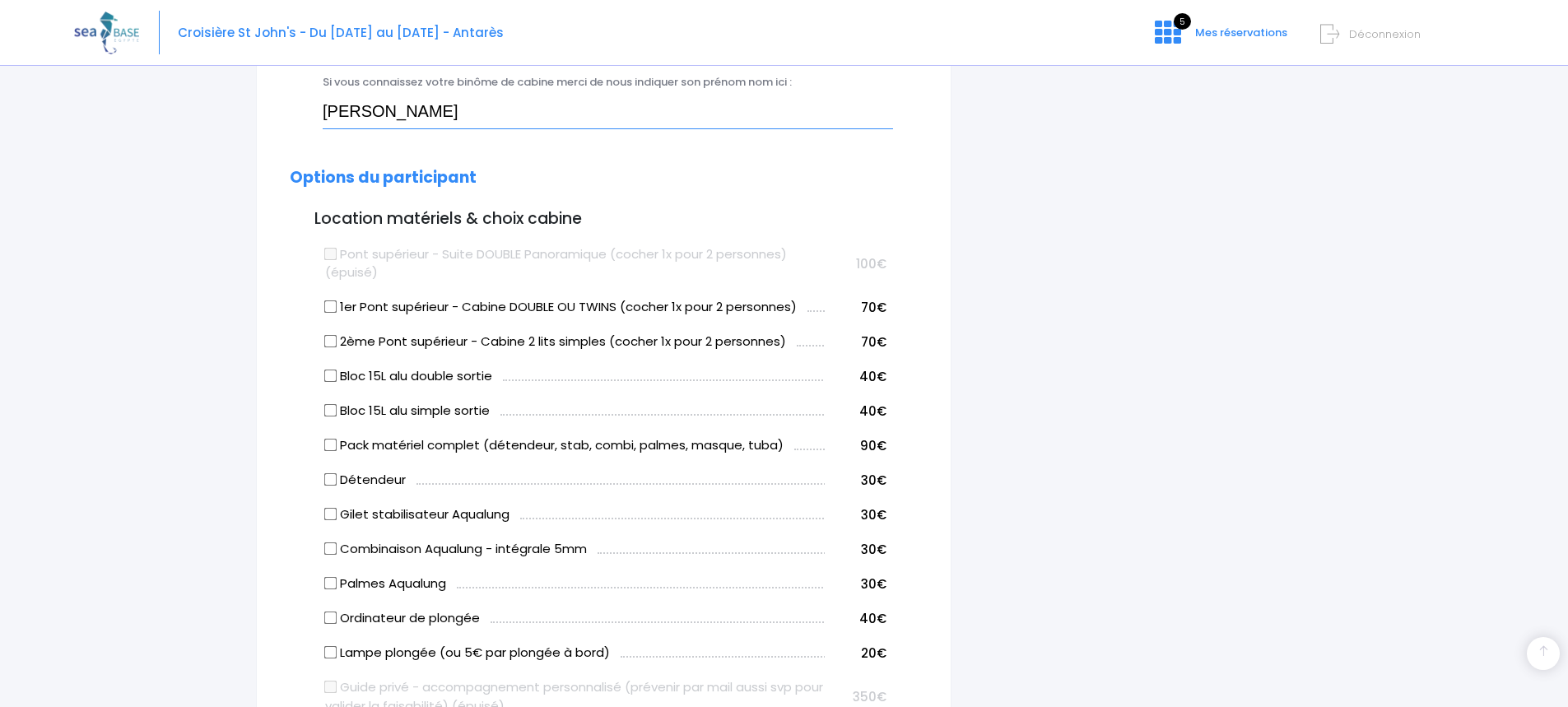
scroll to position [740, 0]
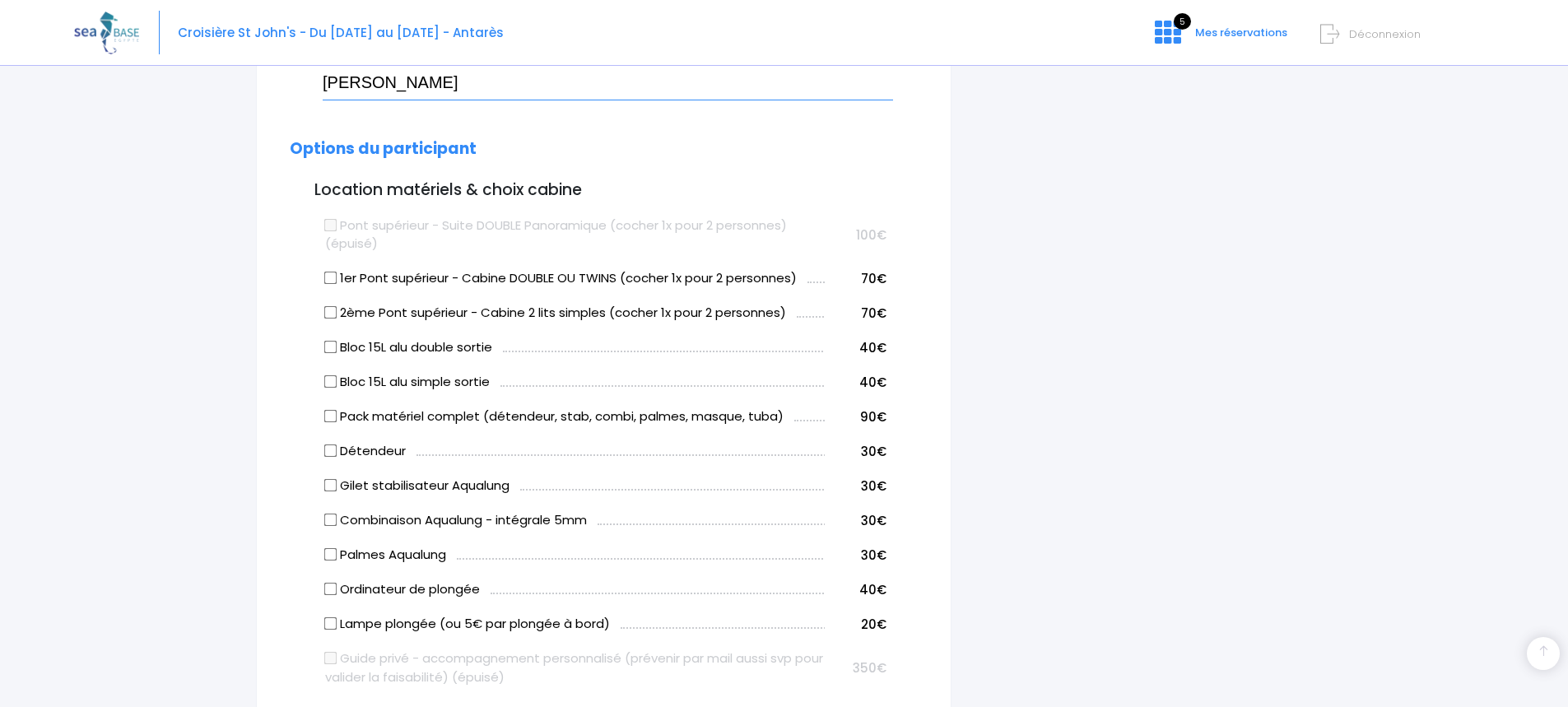
type input "RRUNO BOUGEROL"
click at [333, 380] on input "Bloc 15L alu simple sortie" at bounding box center [331, 382] width 13 height 13
checkbox input "true"
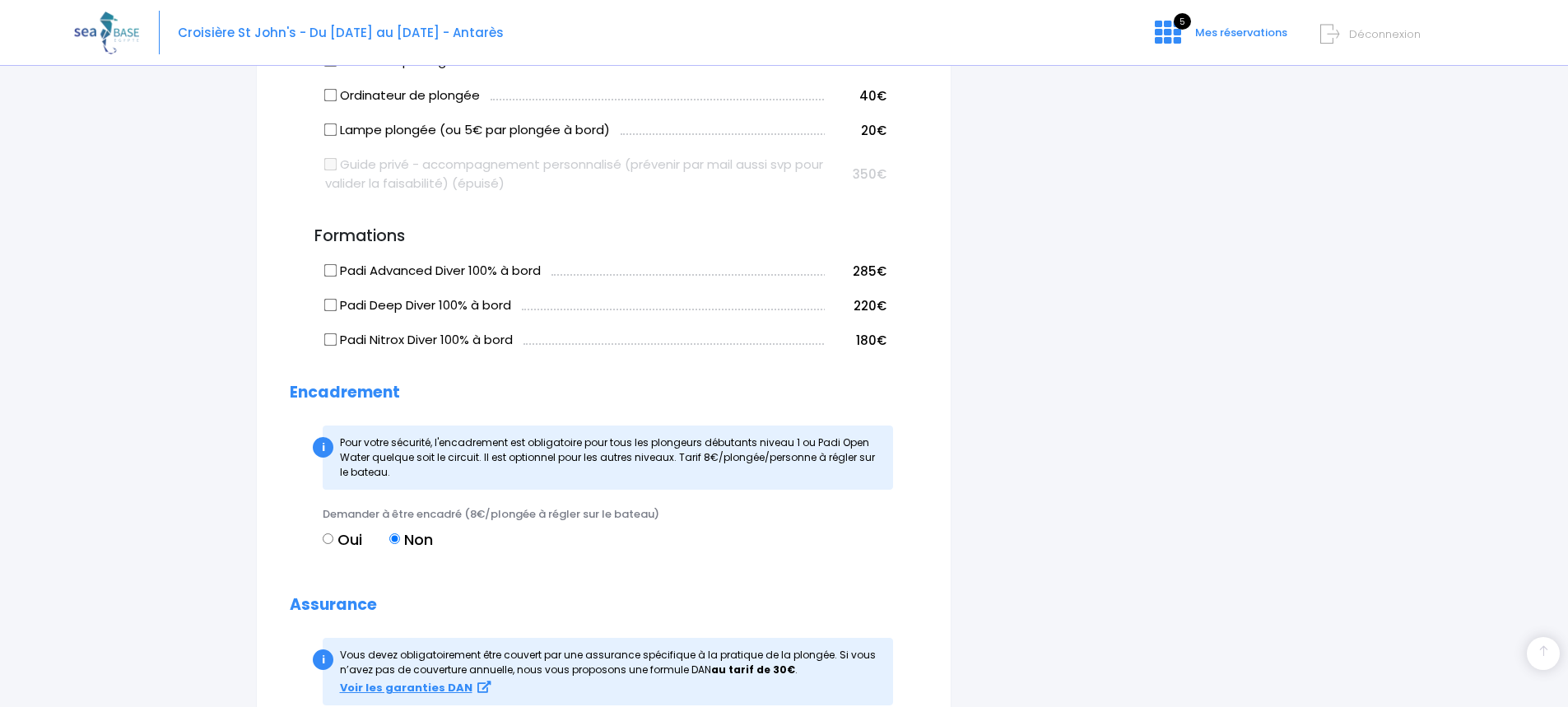
scroll to position [1317, 0]
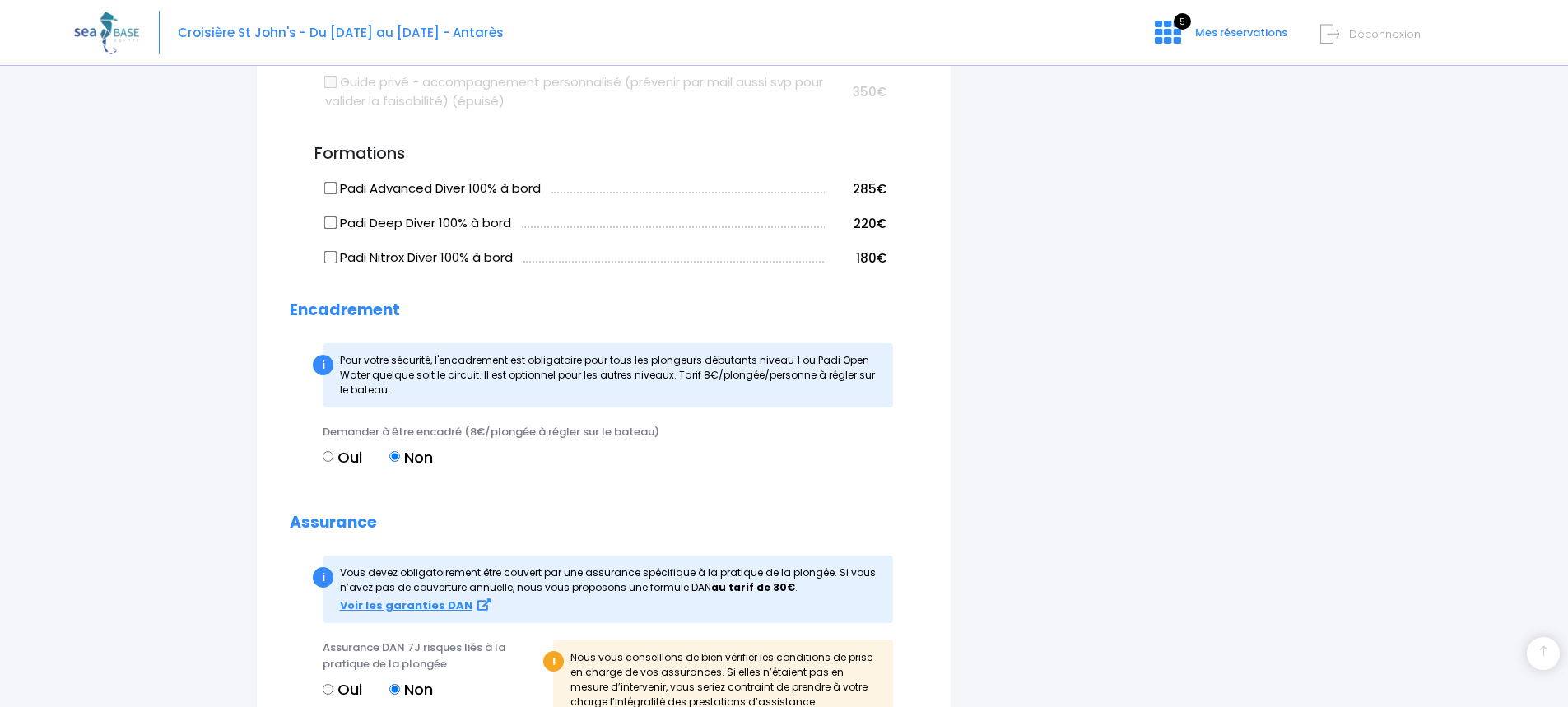
click at [331, 456] on input "Oui" at bounding box center [327, 456] width 11 height 11
radio input "true"
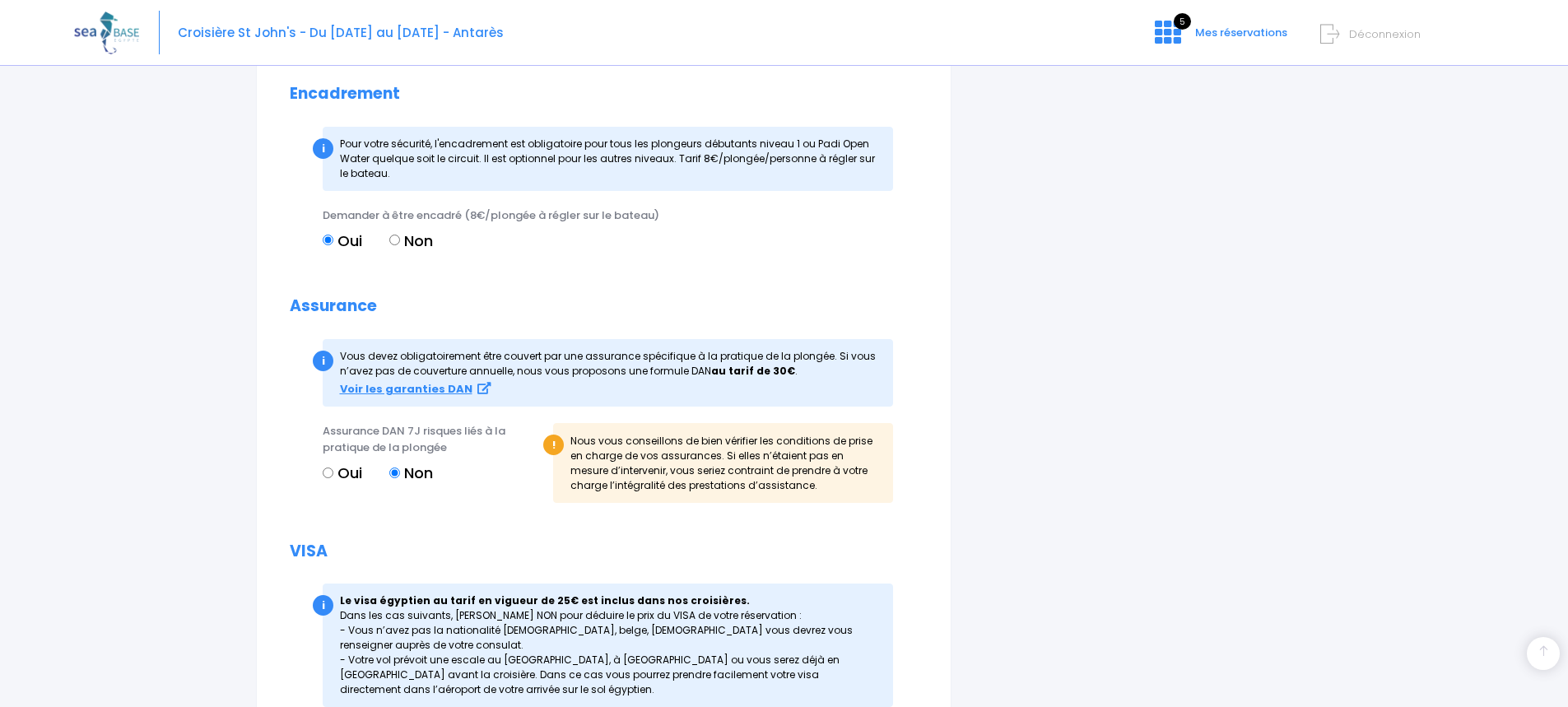
scroll to position [1564, 0]
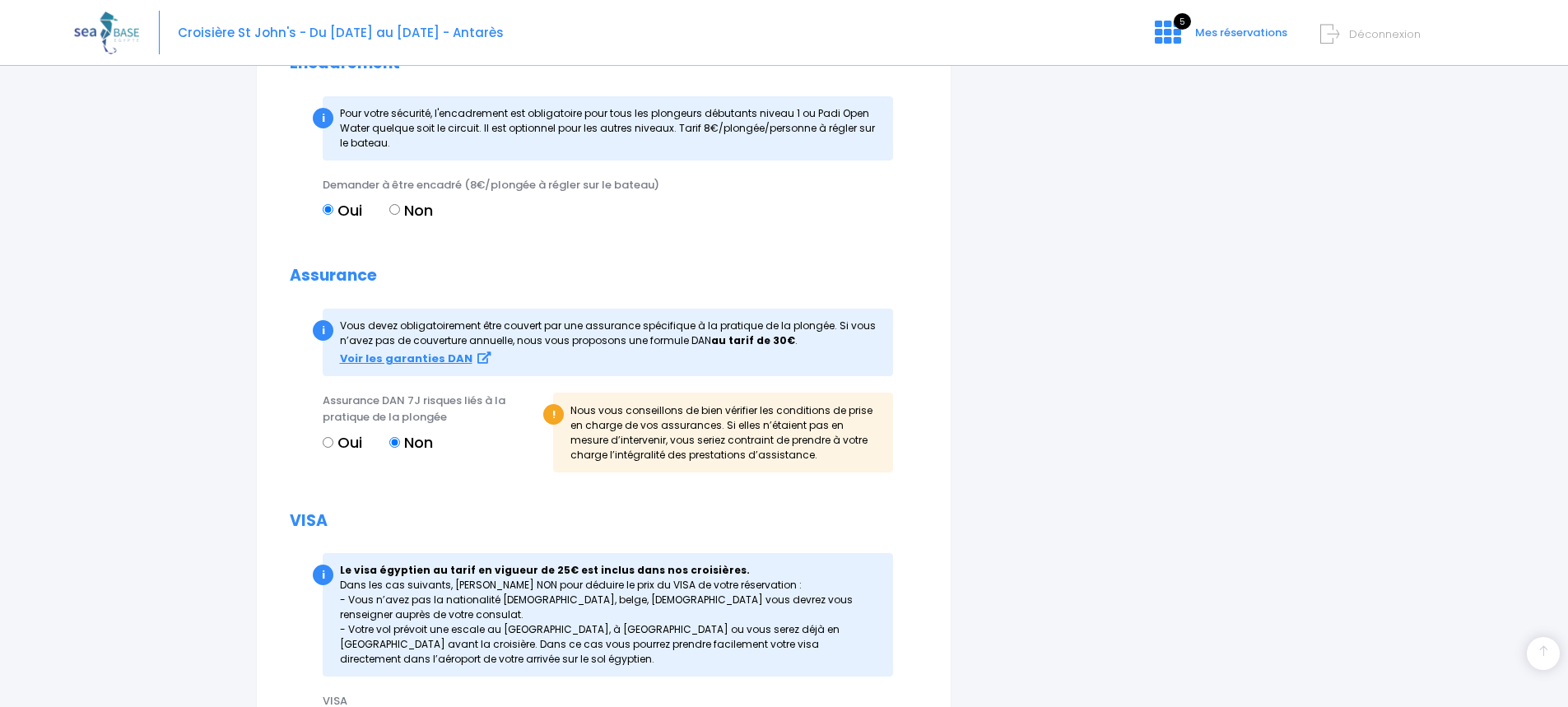
click at [327, 438] on input "Oui" at bounding box center [327, 442] width 11 height 11
radio input "true"
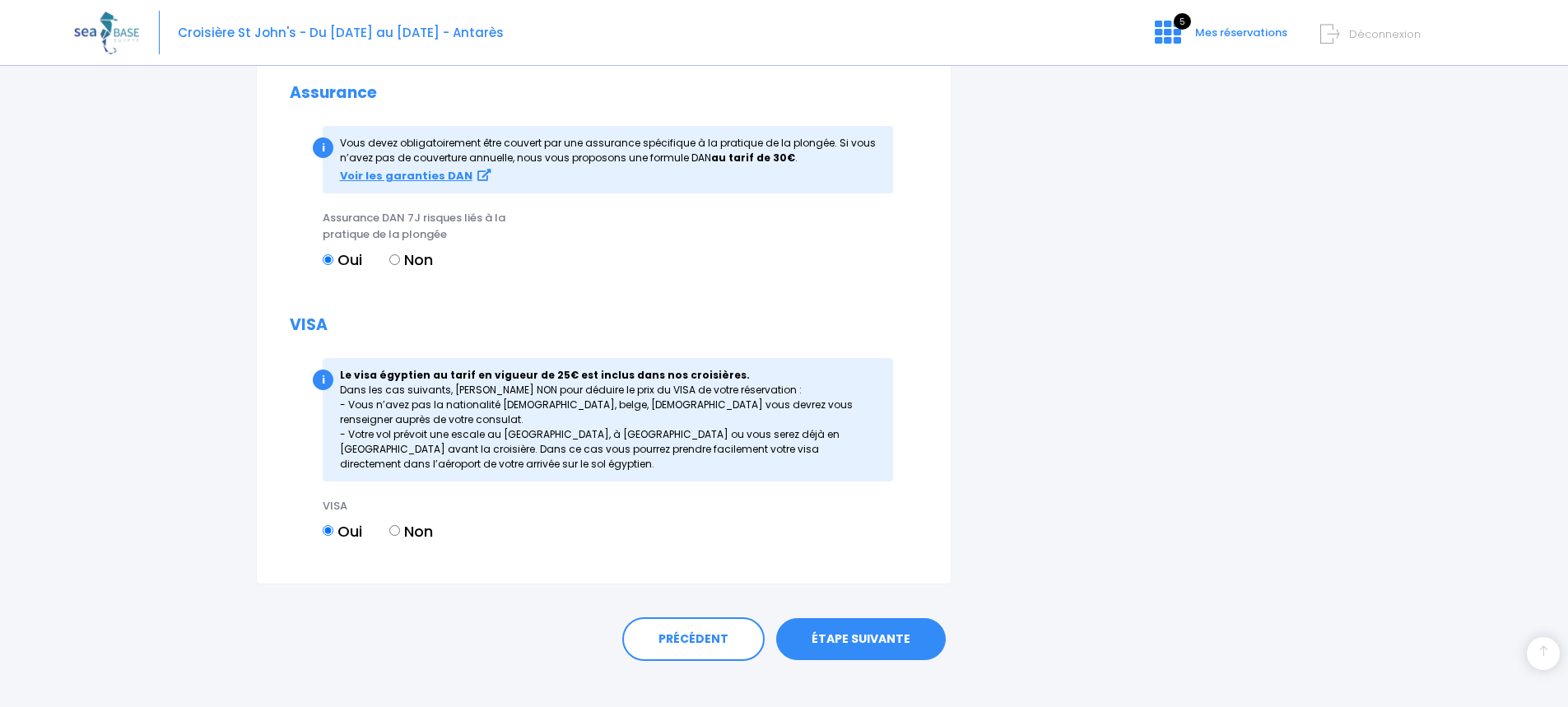
scroll to position [1767, 0]
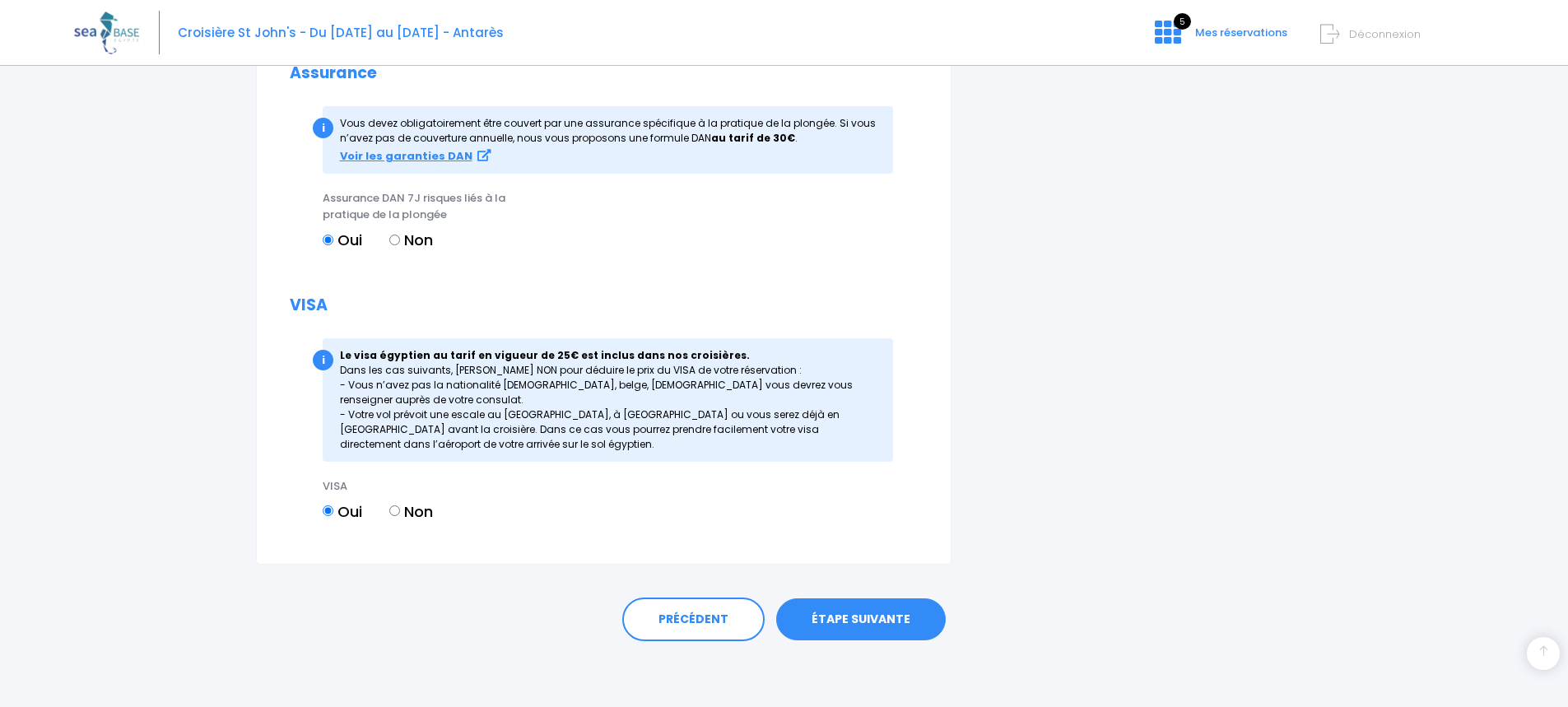
click at [853, 623] on link "ÉTAPE SUIVANTE" at bounding box center [860, 620] width 169 height 43
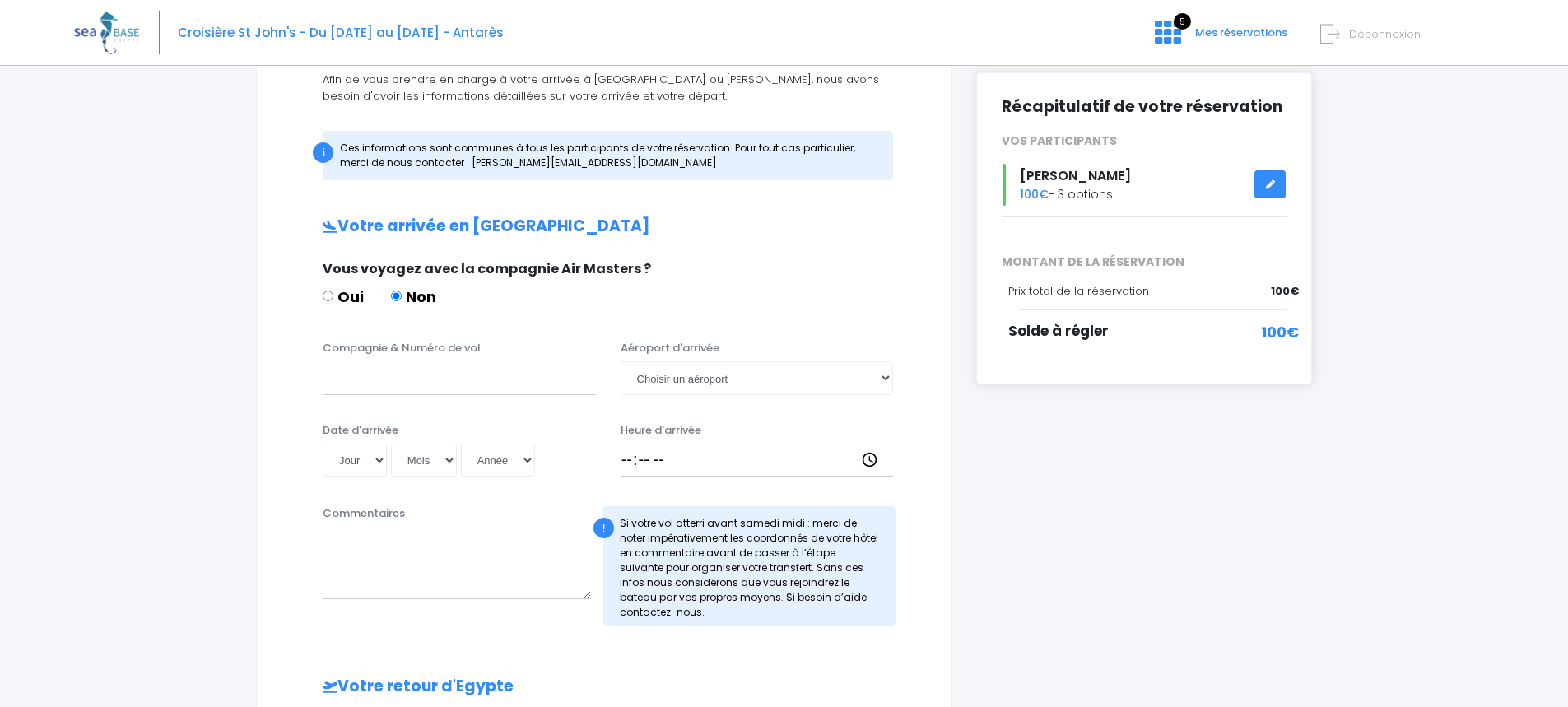
scroll to position [247, 0]
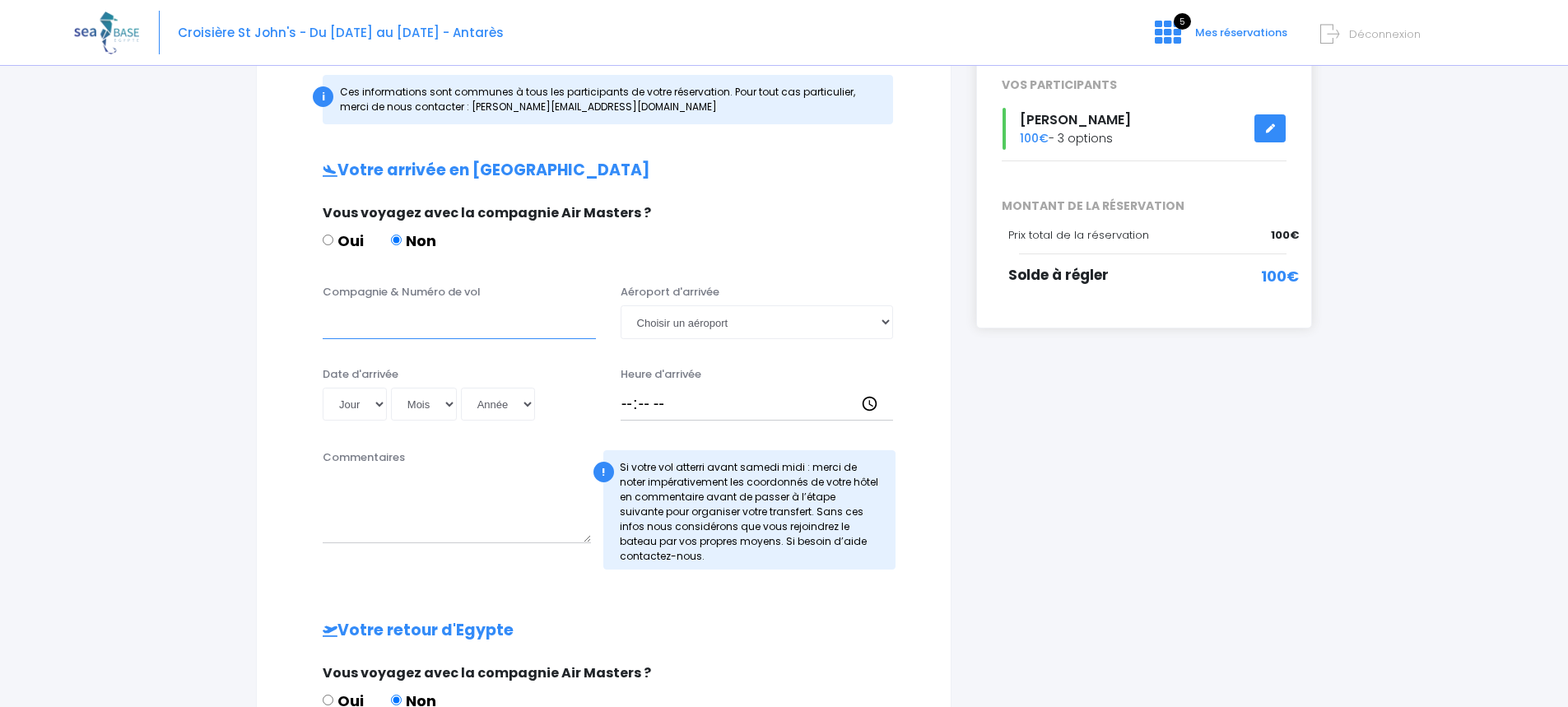
click at [481, 335] on input "Compagnie & Numéro de vol" at bounding box center [459, 321] width 274 height 33
type input "Transavia"
click at [375, 391] on select "Jour 01 02 03 04 05 06 07 08 09 10 11 12 13 14 15 16 17 18 19 20 21 22 23 24 25…" at bounding box center [354, 404] width 64 height 33
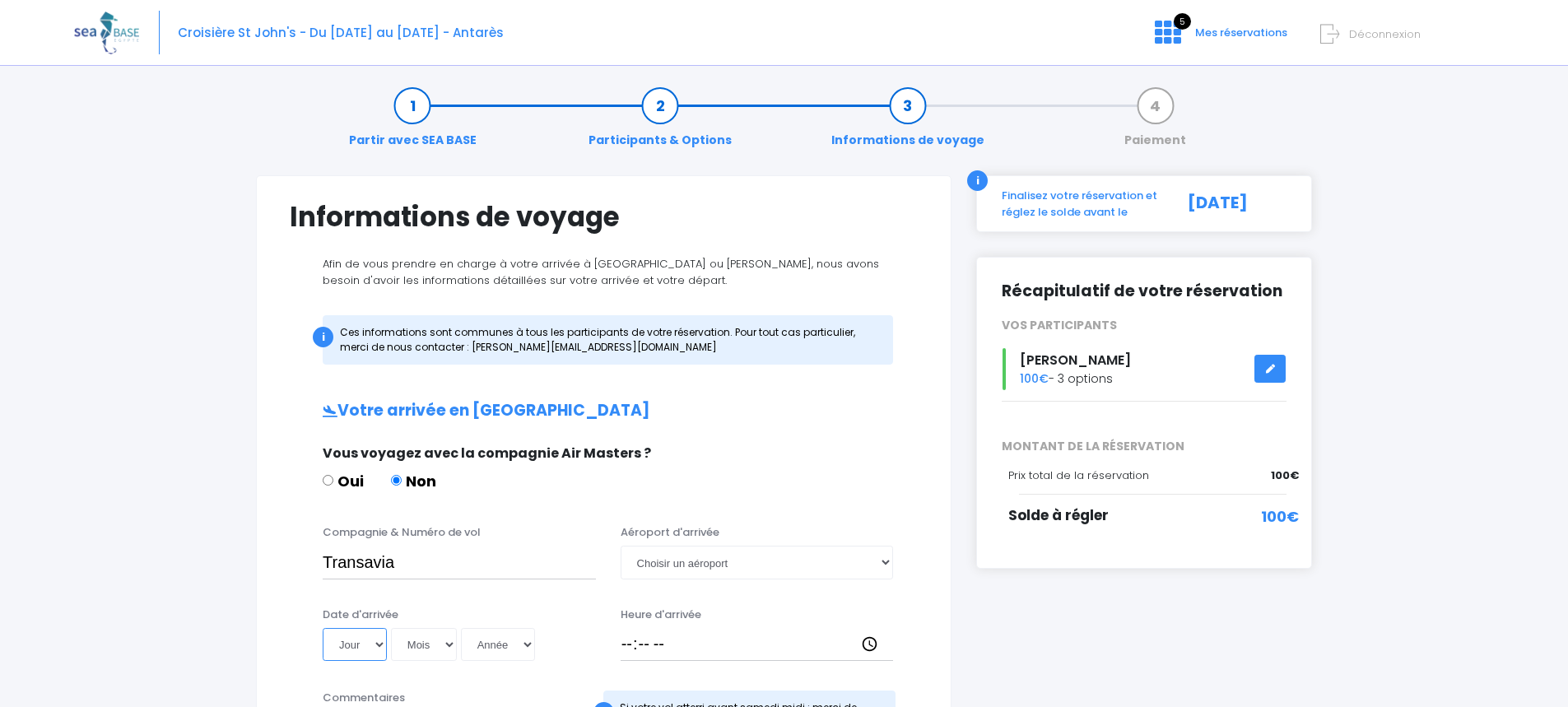
scroll to position [0, 0]
